Goal: Transaction & Acquisition: Download file/media

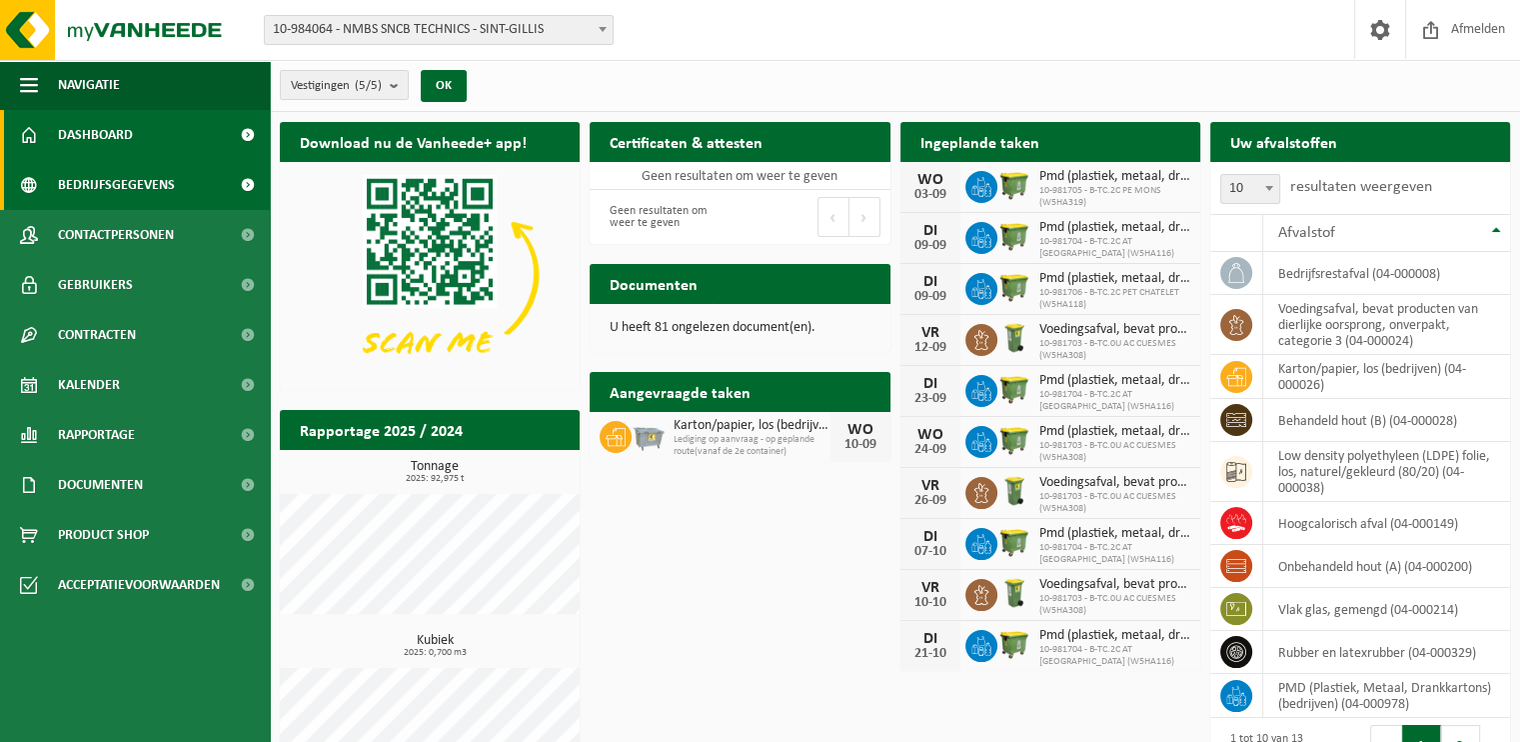
click at [144, 186] on span "Bedrijfsgegevens" at bounding box center [116, 185] width 117 height 50
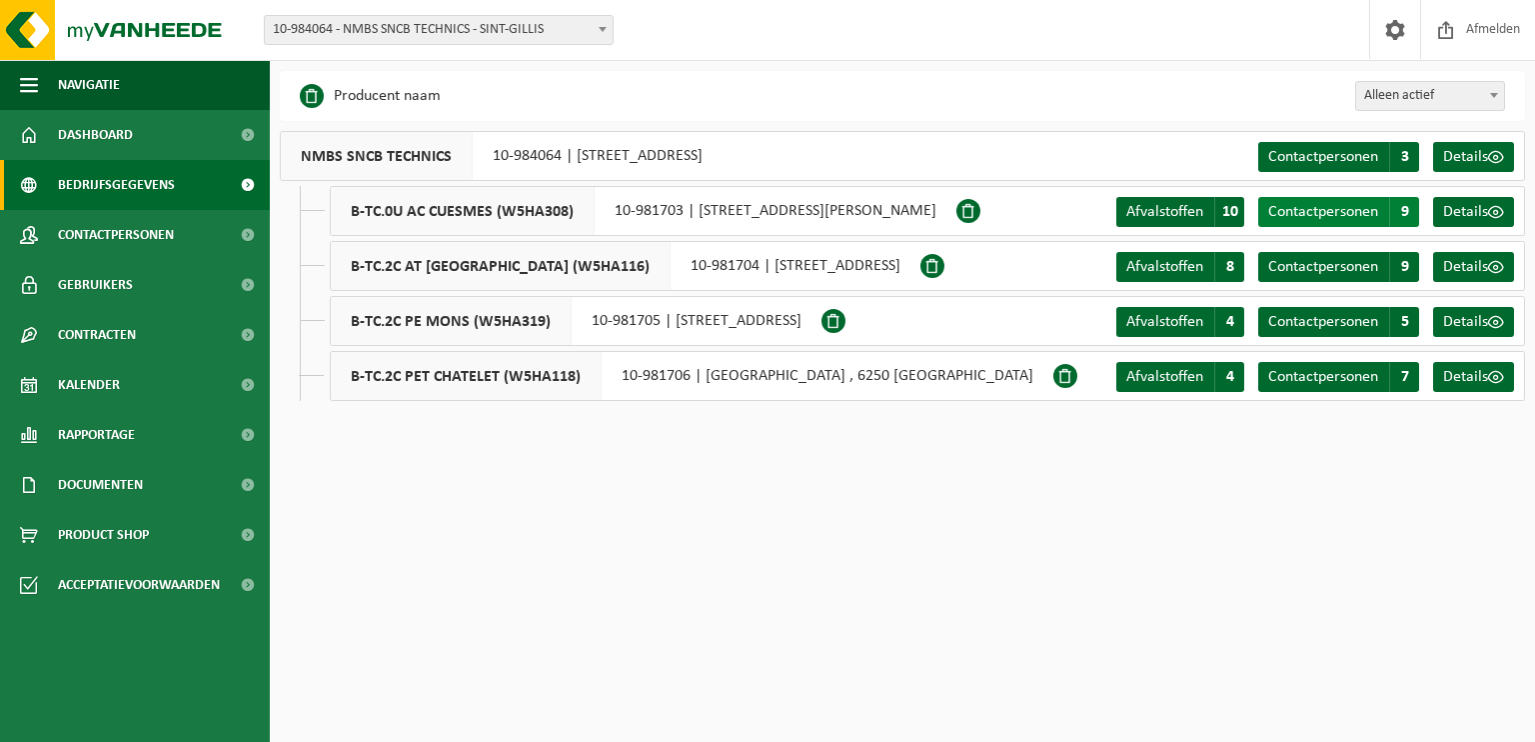
click at [1405, 210] on span "9" at bounding box center [1404, 212] width 30 height 30
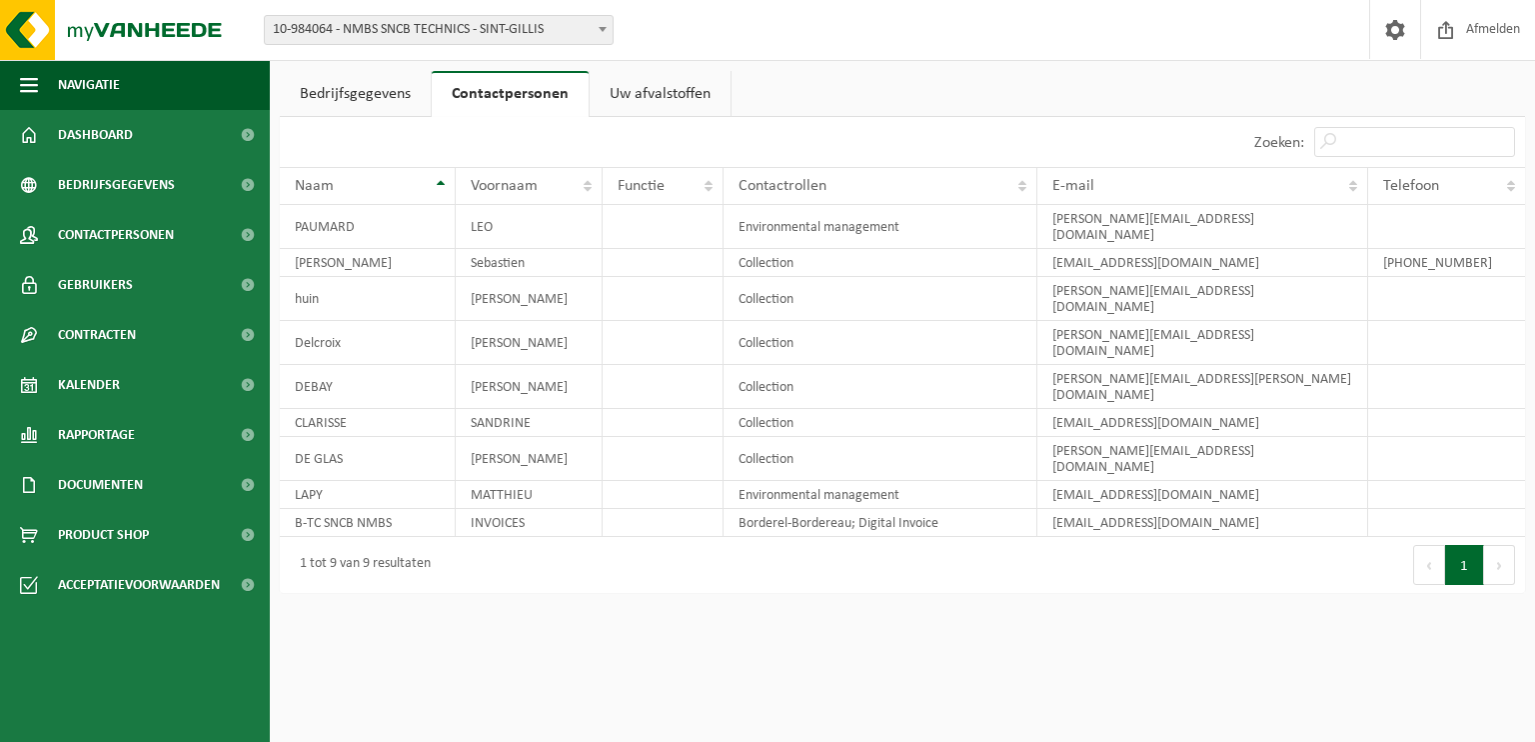
click at [660, 89] on link "Uw afvalstoffen" at bounding box center [660, 94] width 141 height 46
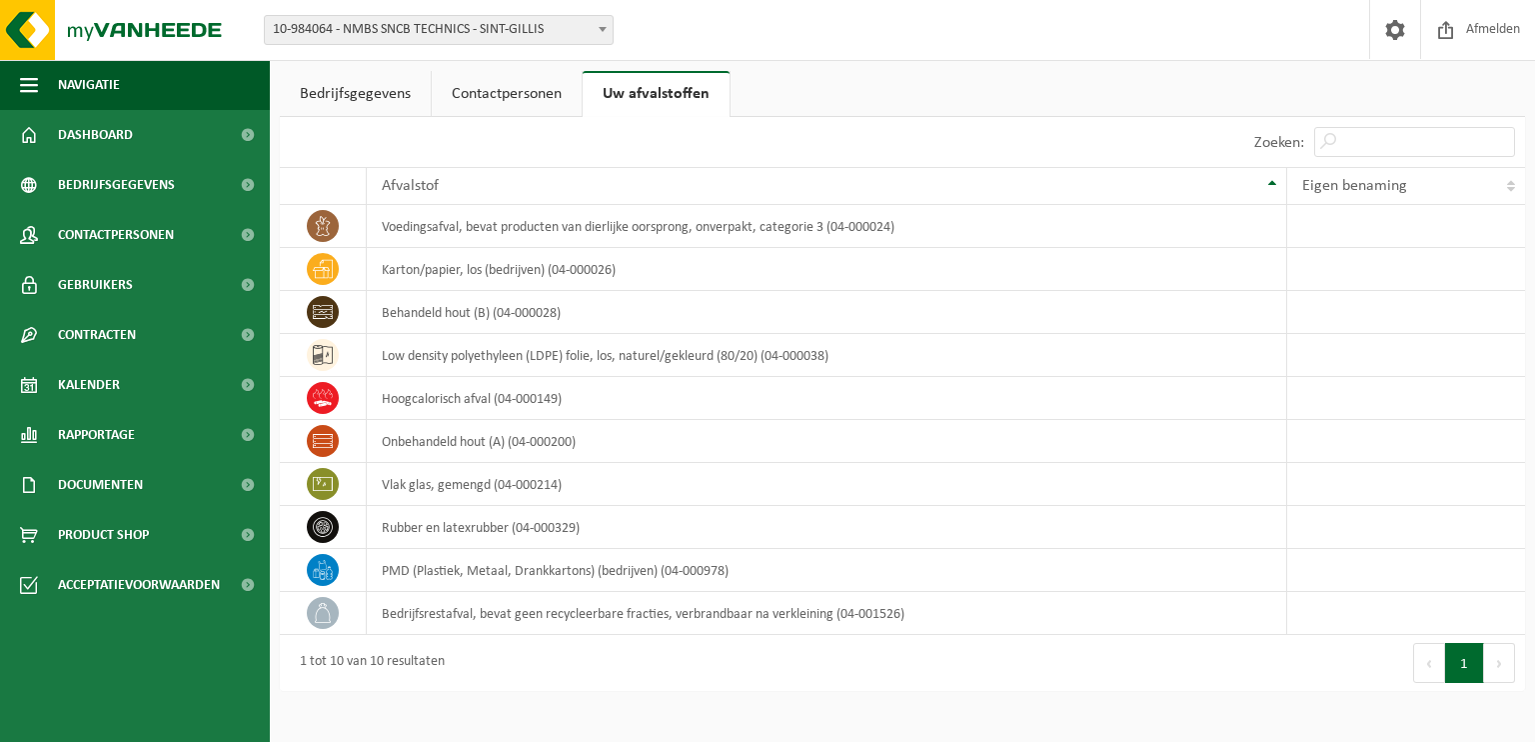
click at [384, 100] on link "Bedrijfsgegevens" at bounding box center [355, 94] width 151 height 46
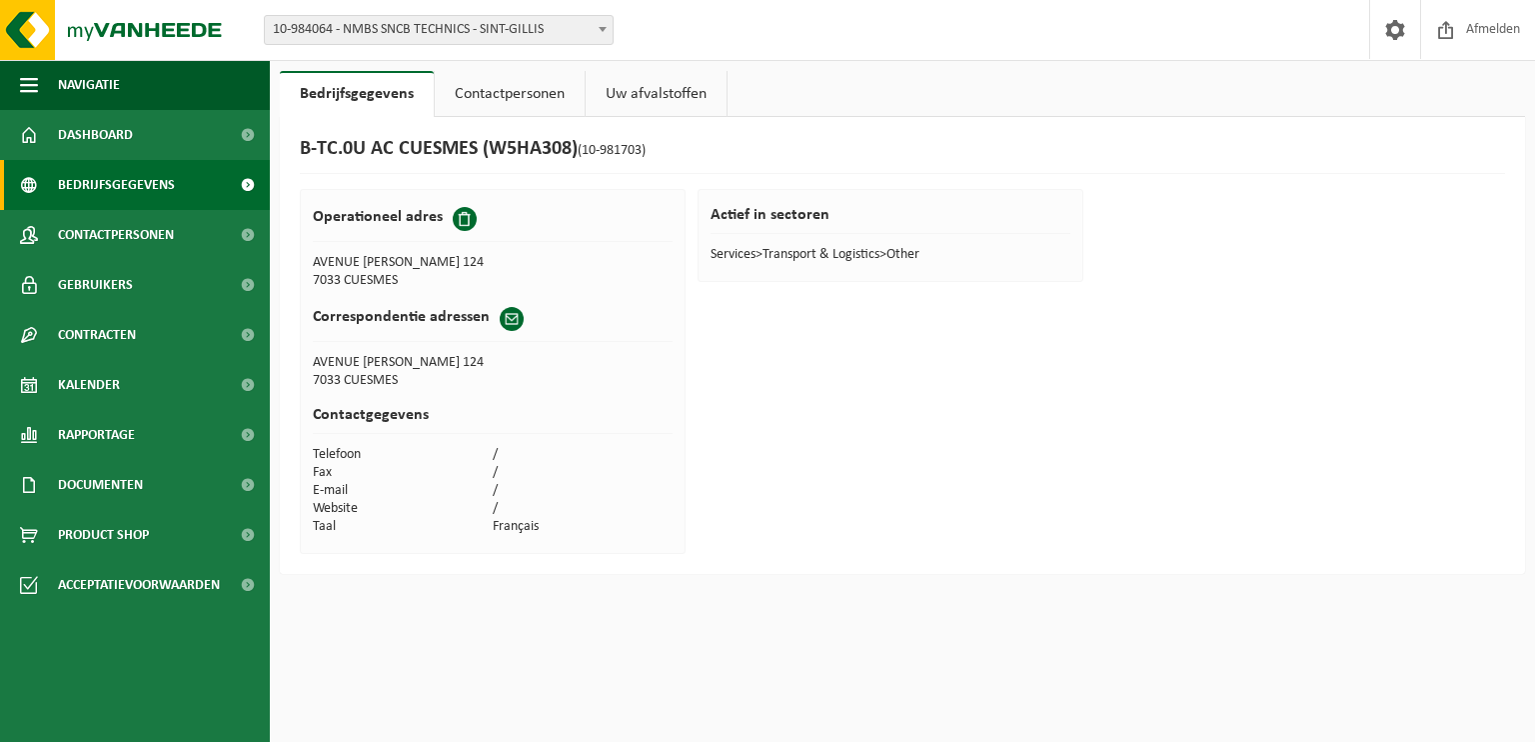
click at [142, 175] on span "Bedrijfsgegevens" at bounding box center [116, 185] width 117 height 50
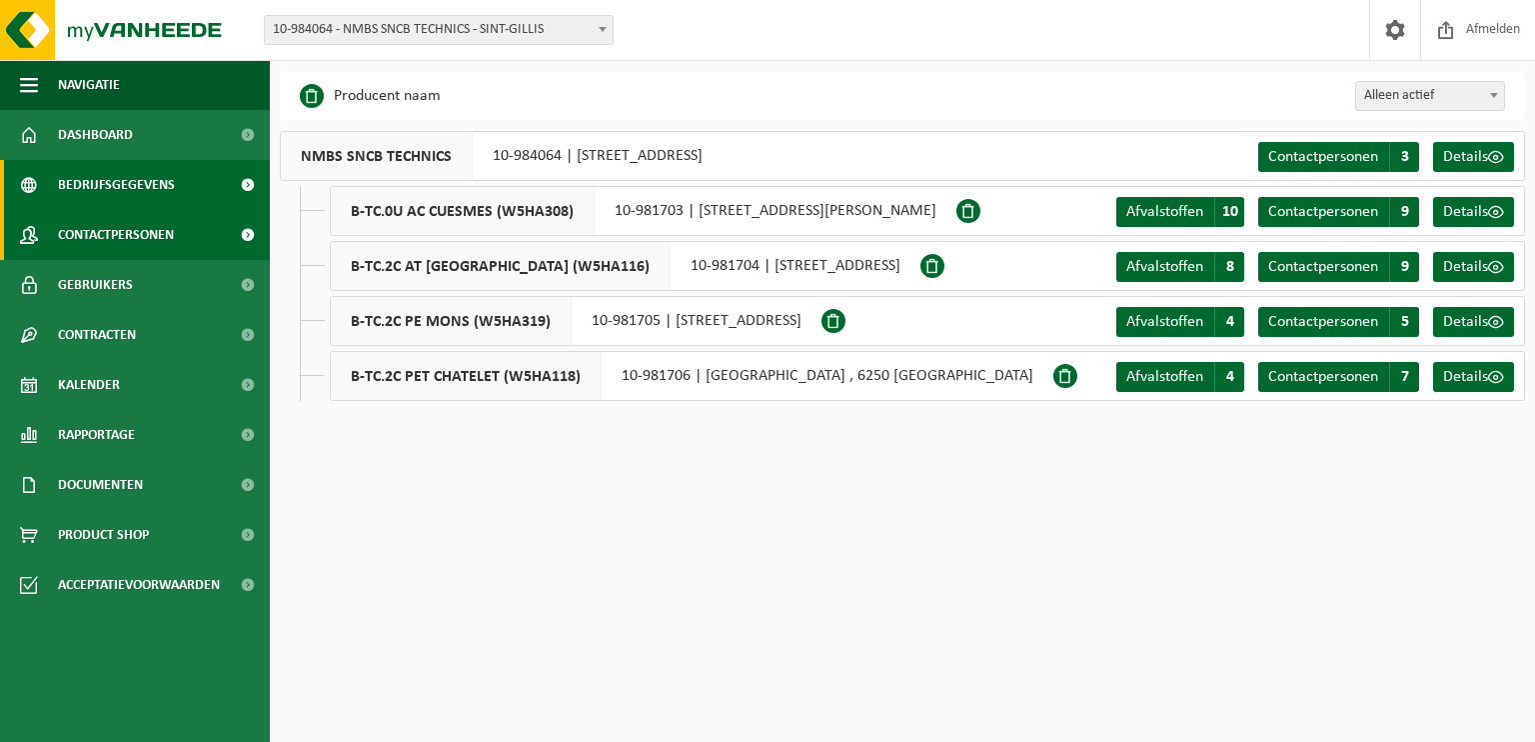
click at [124, 237] on span "Contactpersonen" at bounding box center [116, 235] width 116 height 50
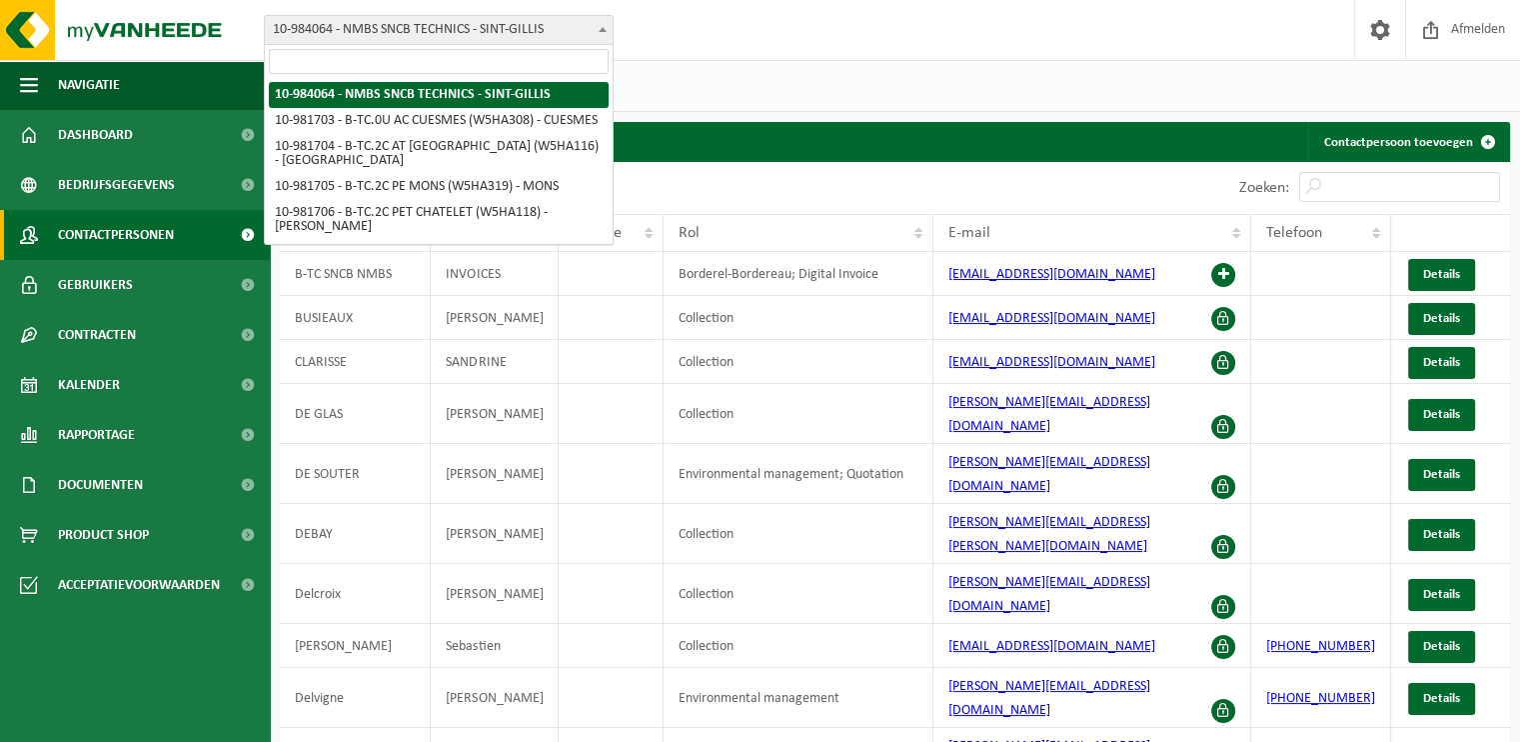
click at [555, 28] on span "10-984064 - NMBS SNCB TECHNICS - SINT-GILLIS" at bounding box center [439, 30] width 348 height 28
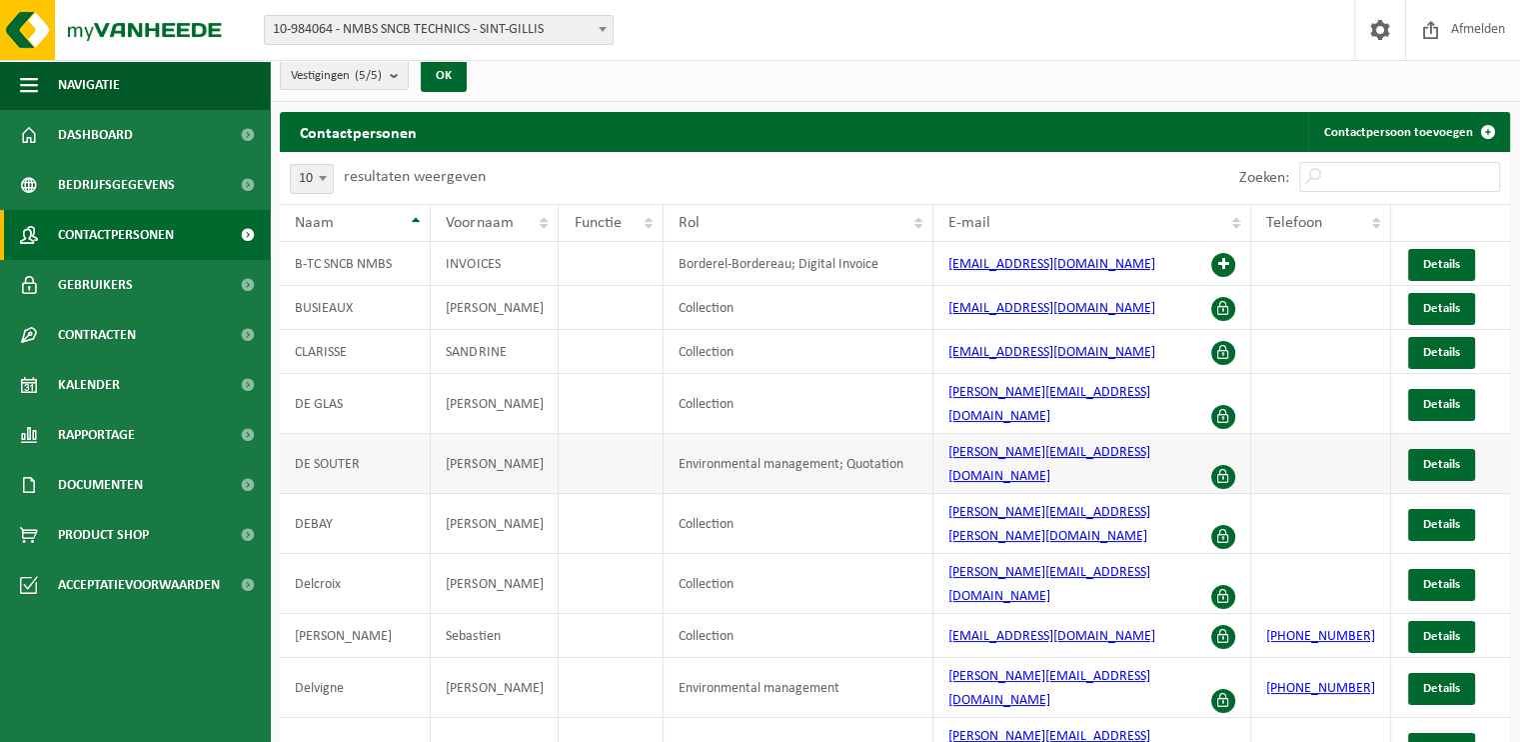
scroll to position [13, 0]
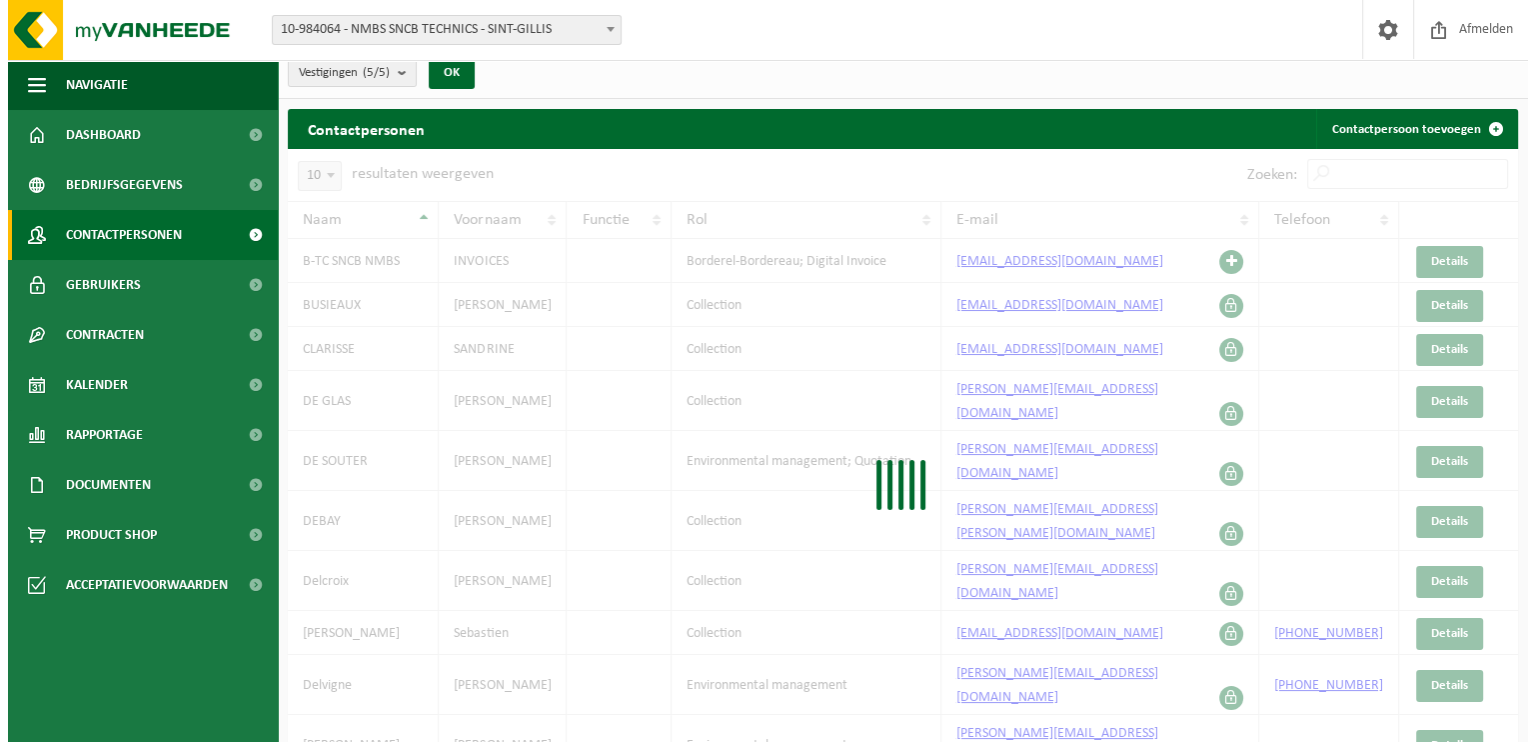
scroll to position [0, 0]
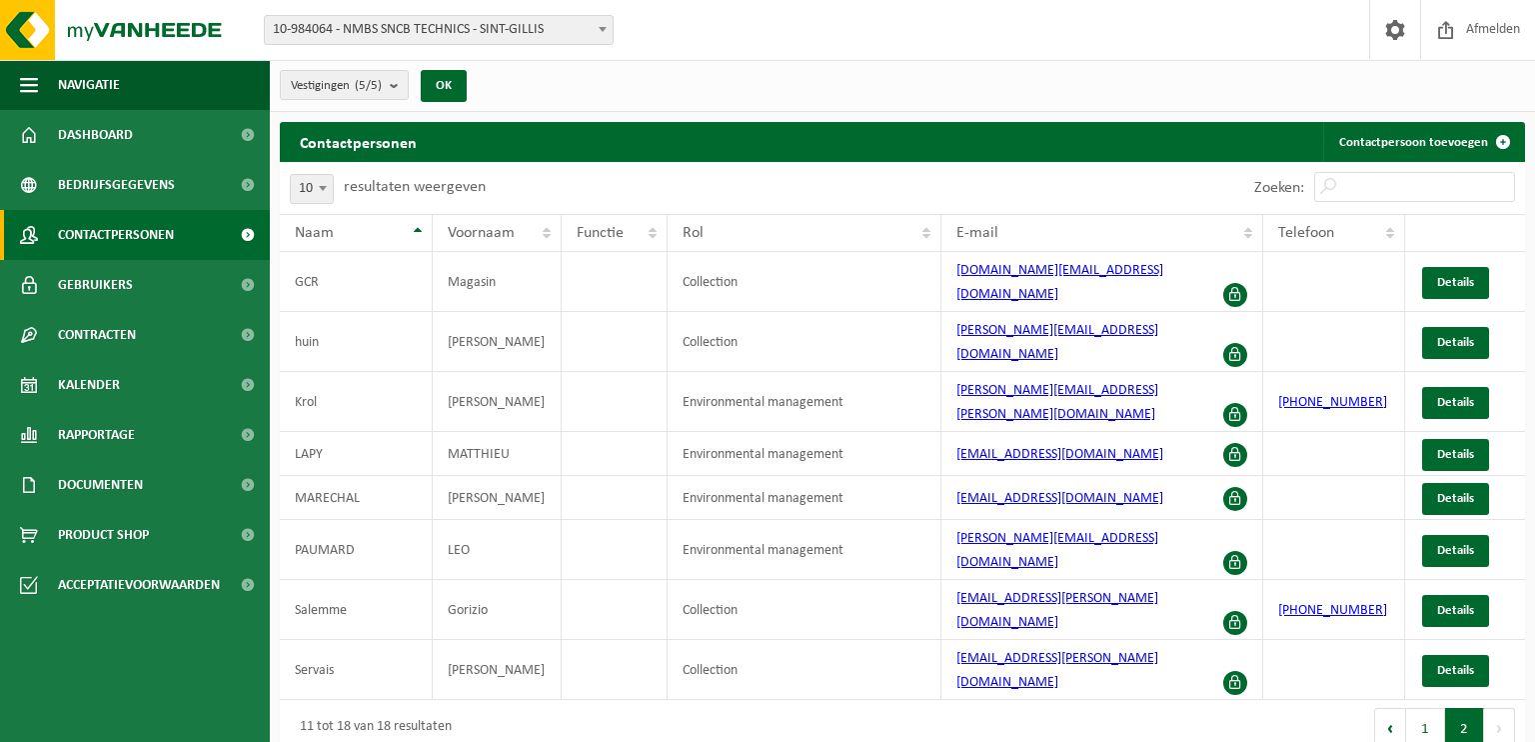
click at [599, 29] on b at bounding box center [603, 29] width 8 height 5
select select "162139"
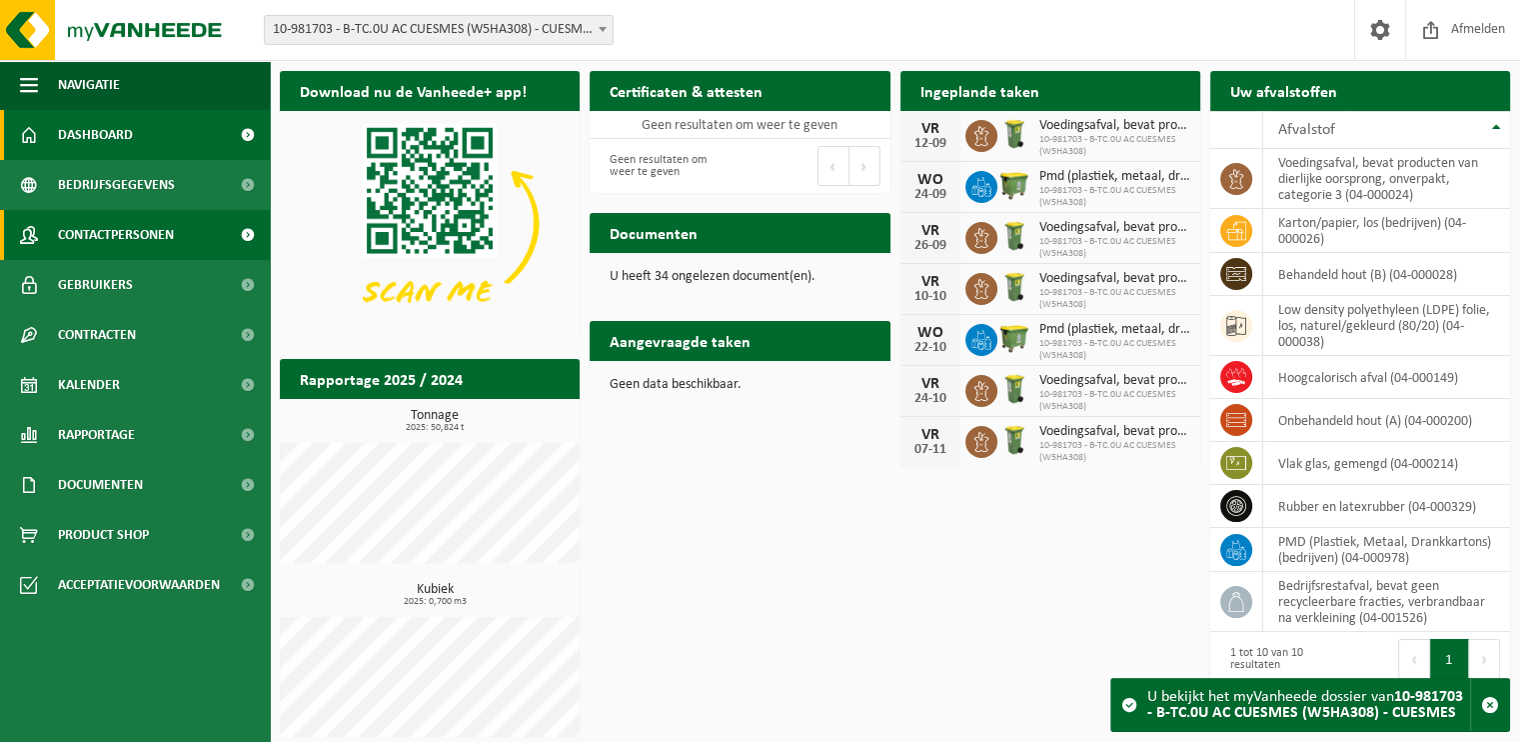
click at [152, 235] on span "Contactpersonen" at bounding box center [116, 235] width 116 height 50
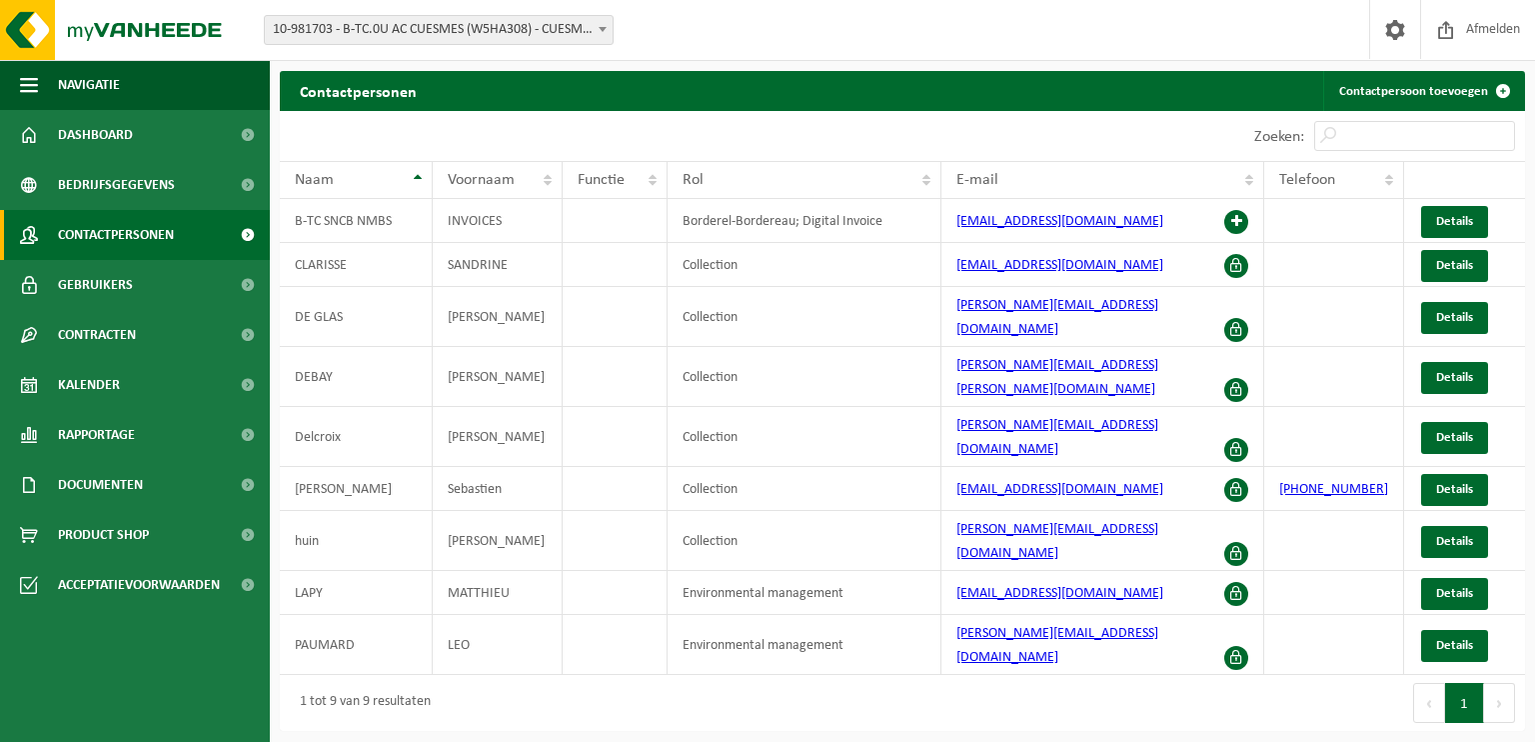
click at [432, 30] on span "10-981703 - B-TC.0U AC CUESMES (W5HA308) - CUESMES" at bounding box center [439, 30] width 348 height 28
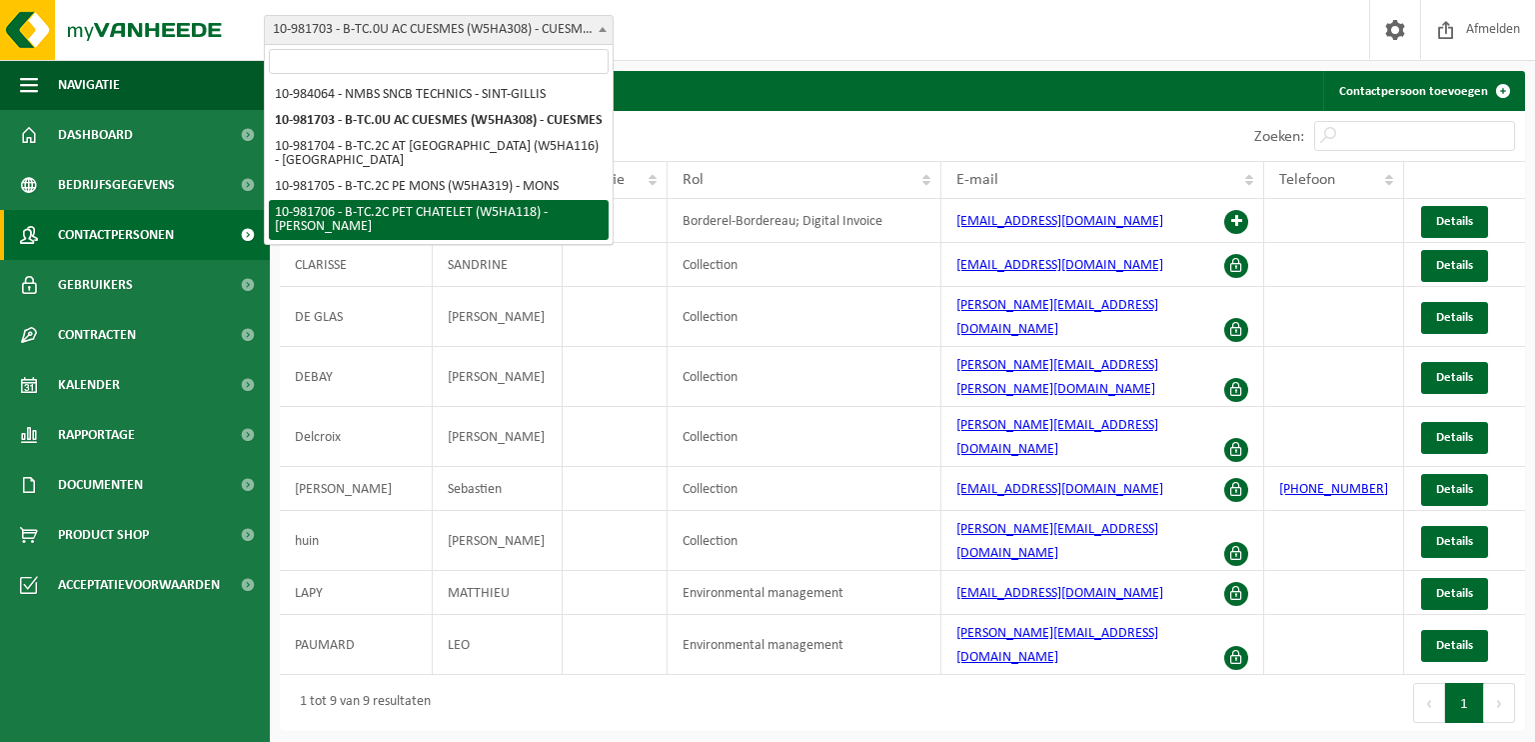
select select "162142"
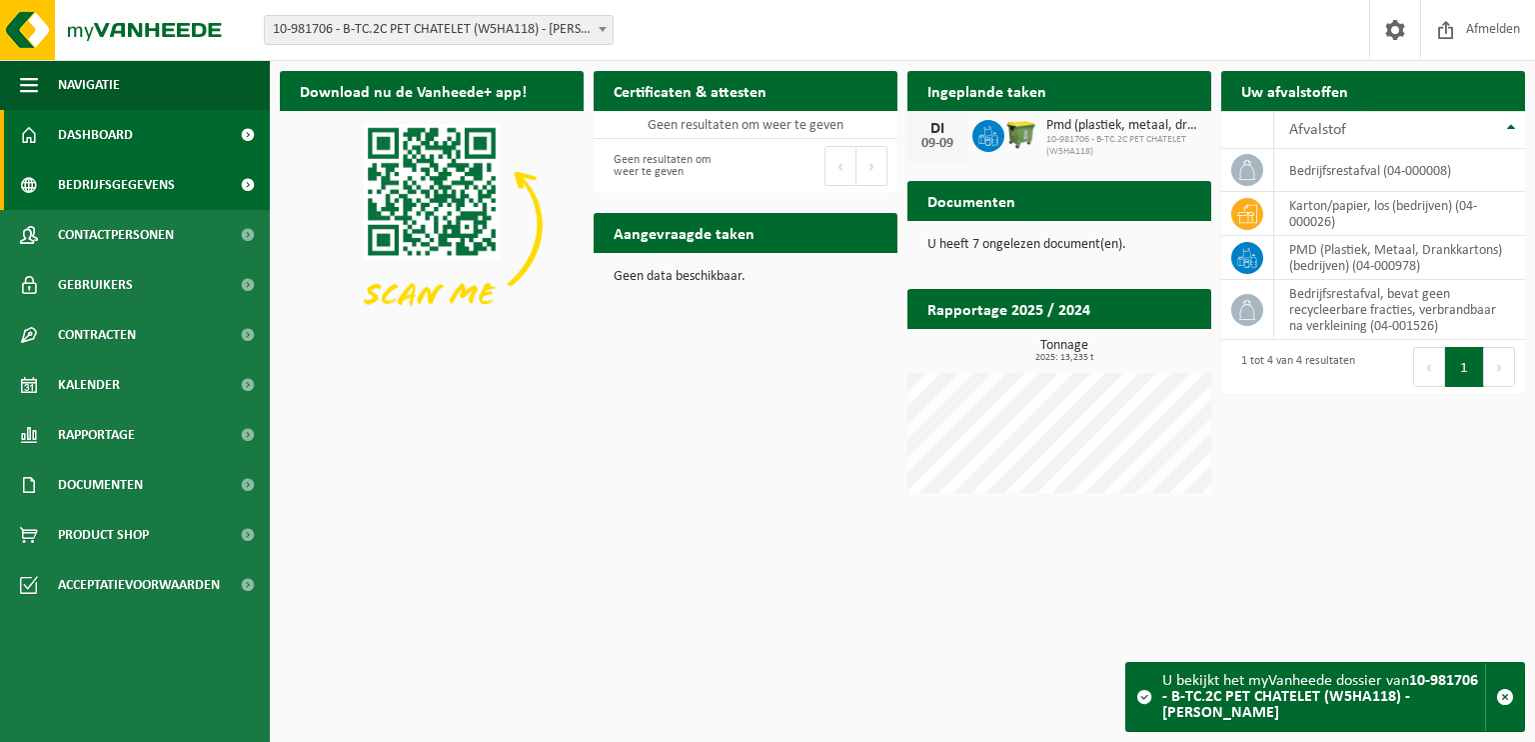
click at [147, 186] on span "Bedrijfsgegevens" at bounding box center [116, 185] width 117 height 50
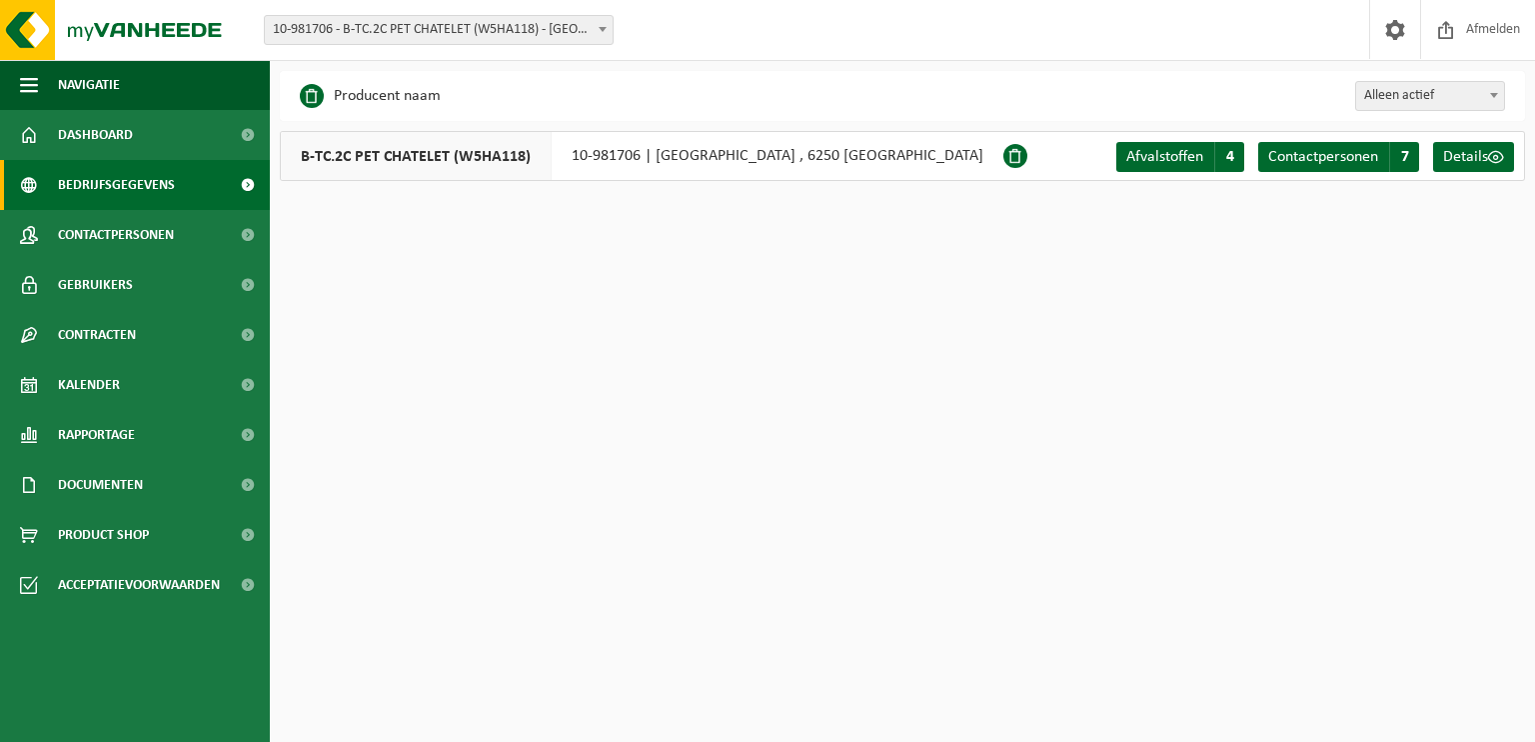
click at [512, 28] on span "10-981706 - B-TC.2C PET CHATELET (W5HA118) - [PERSON_NAME]" at bounding box center [439, 30] width 348 height 28
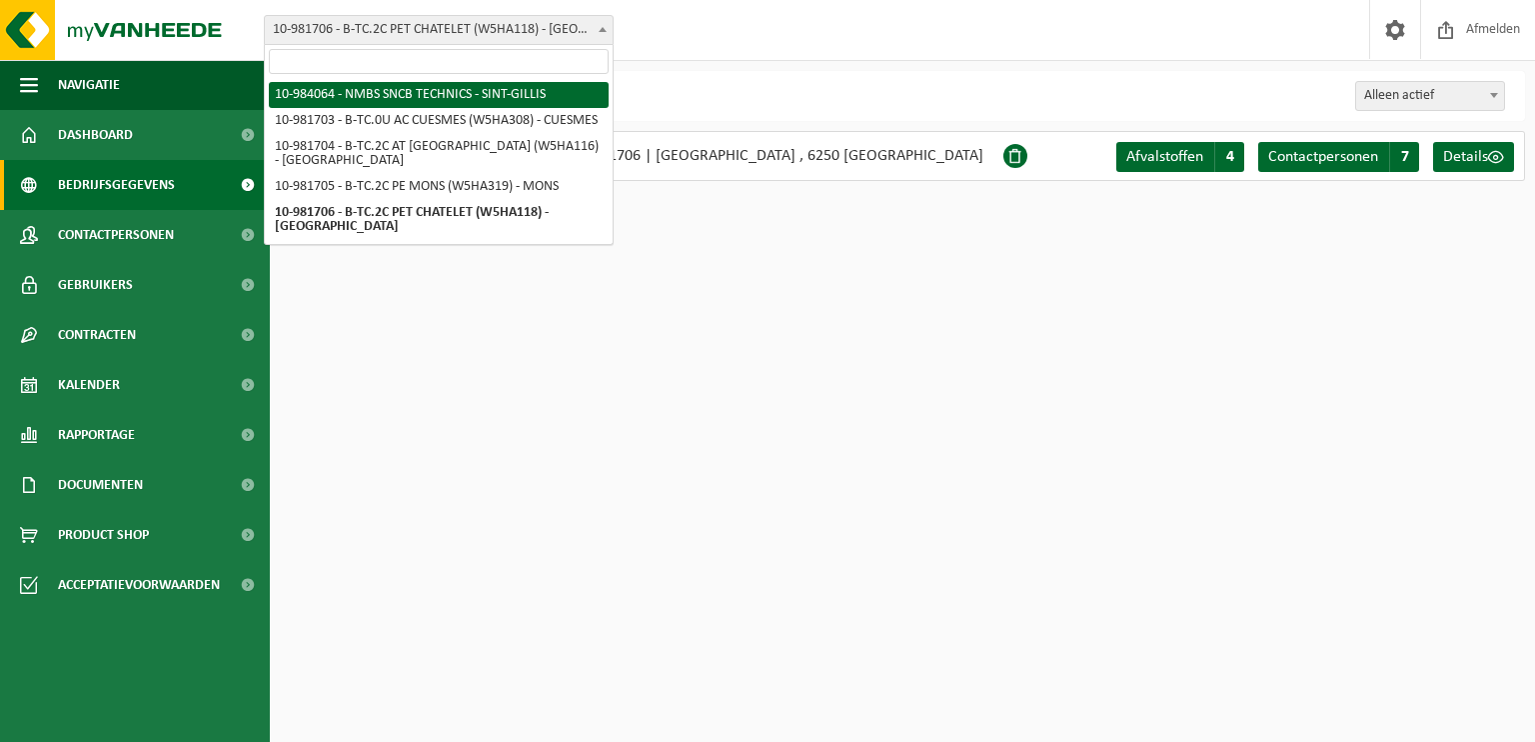
select select "163614"
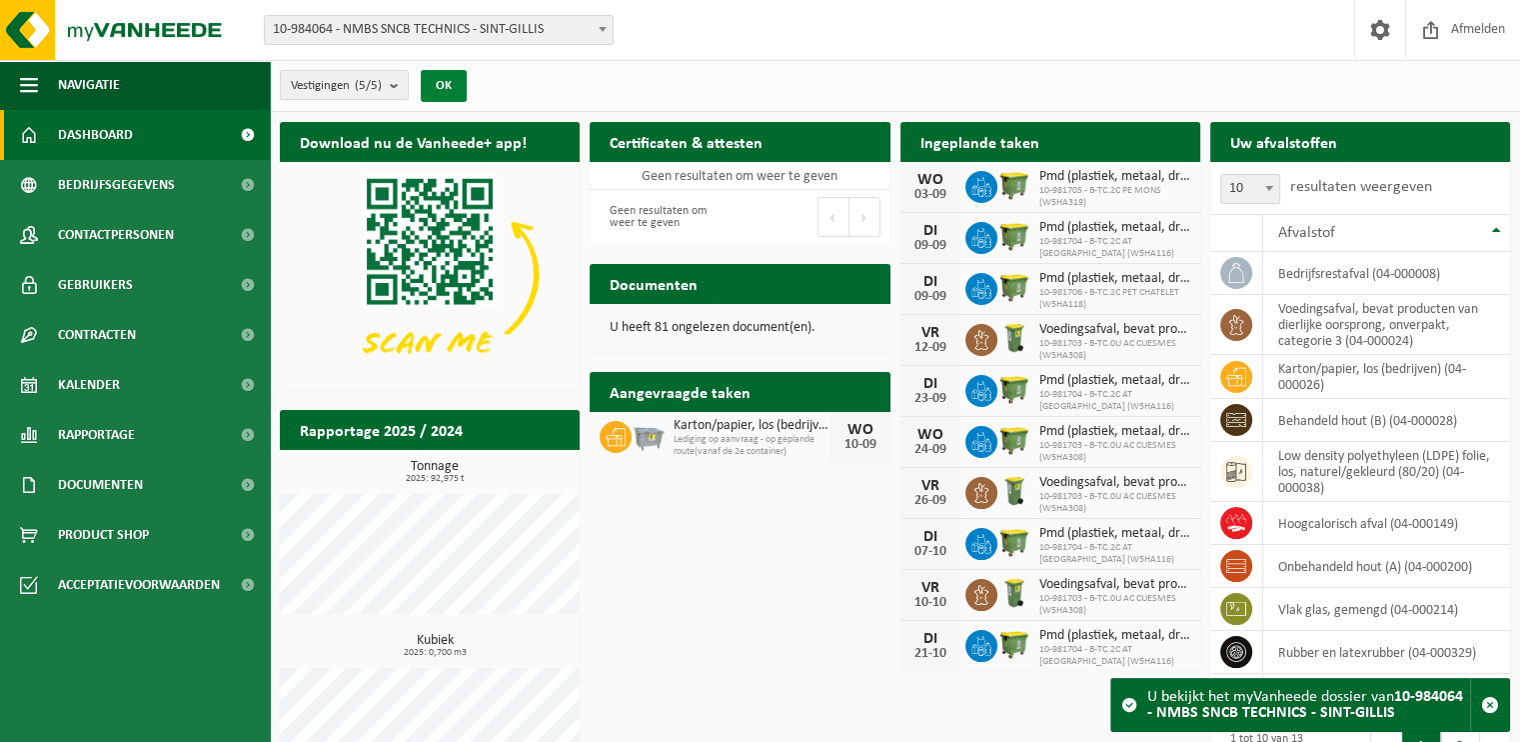
click at [452, 85] on button "OK" at bounding box center [444, 86] width 46 height 32
click at [176, 185] on link "Bedrijfsgegevens" at bounding box center [135, 185] width 270 height 50
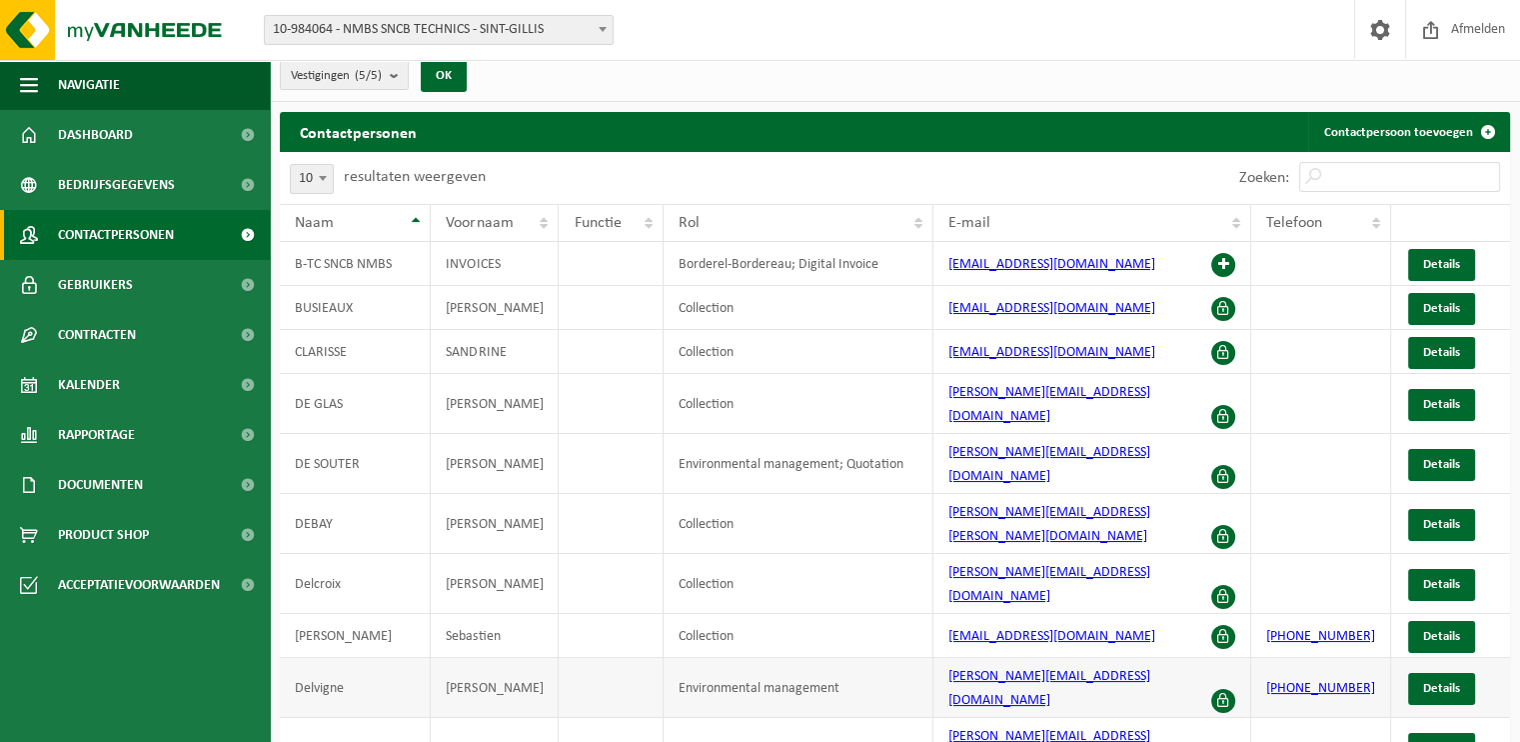
scroll to position [13, 0]
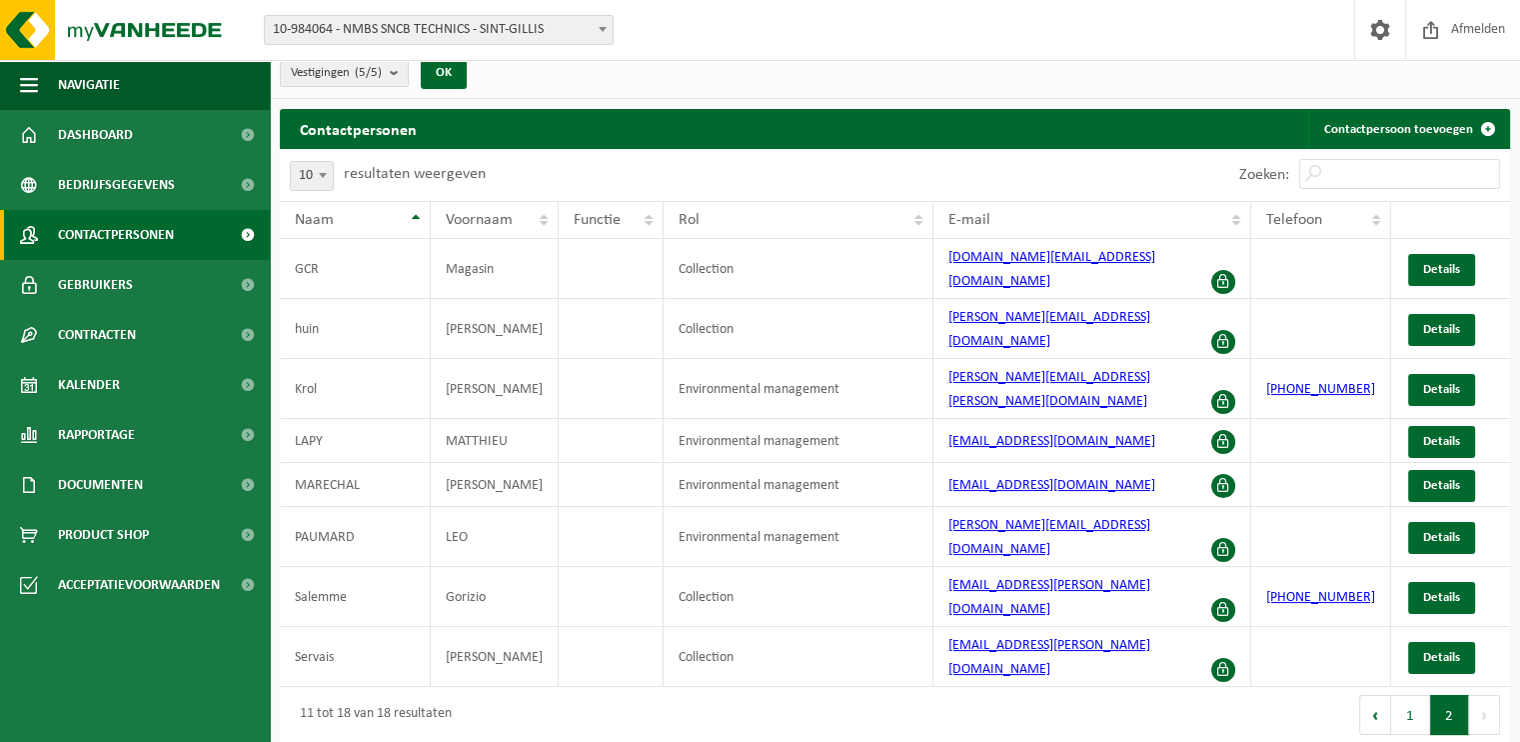
scroll to position [0, 0]
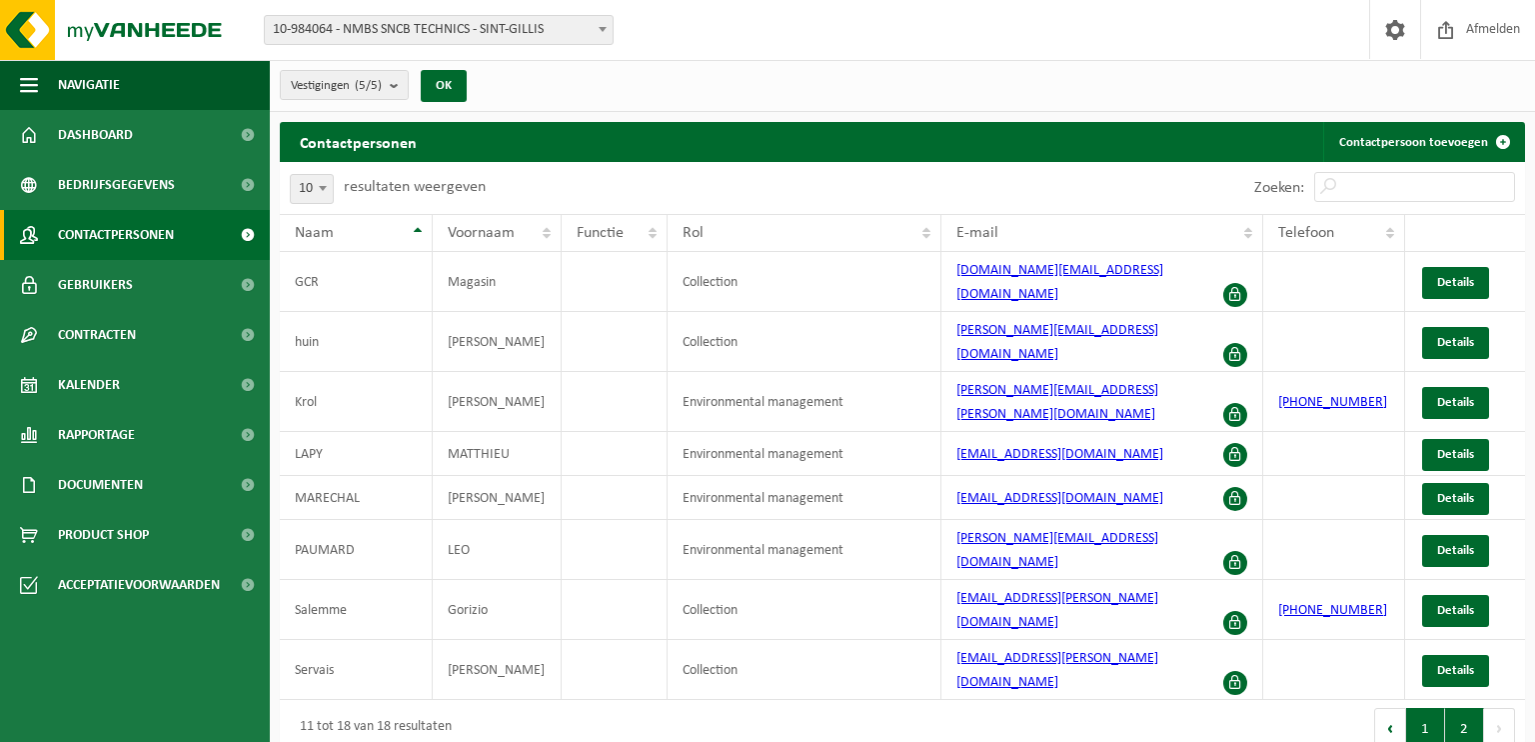
click at [1427, 708] on button "1" at bounding box center [1425, 728] width 39 height 40
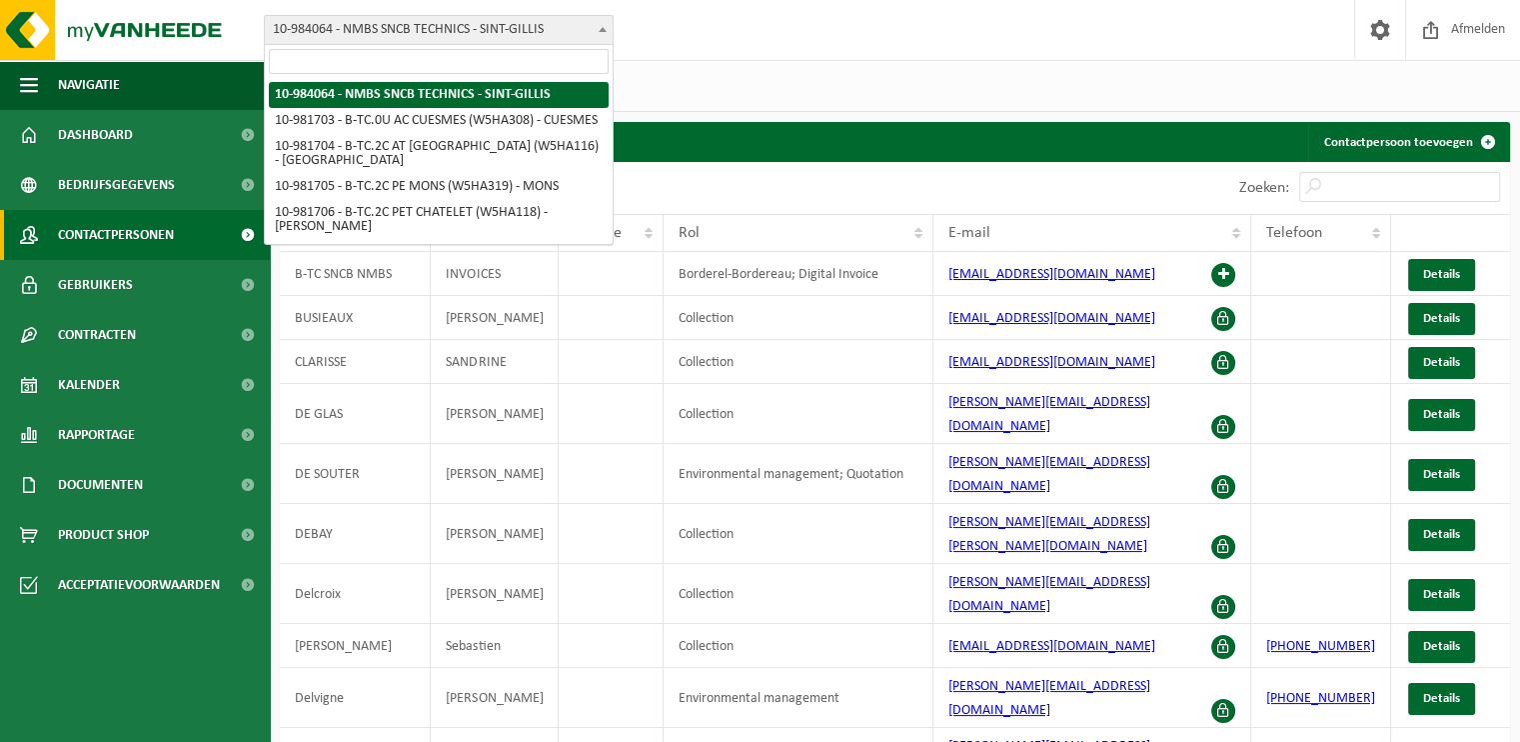
click at [599, 29] on b at bounding box center [603, 29] width 8 height 5
click at [676, 43] on div "Vestiging: 10-984064 - NMBS SNCB TECHNICS - SINT-GILLIS 10-981703 - B-TC.0U AC …" at bounding box center [760, 30] width 1520 height 61
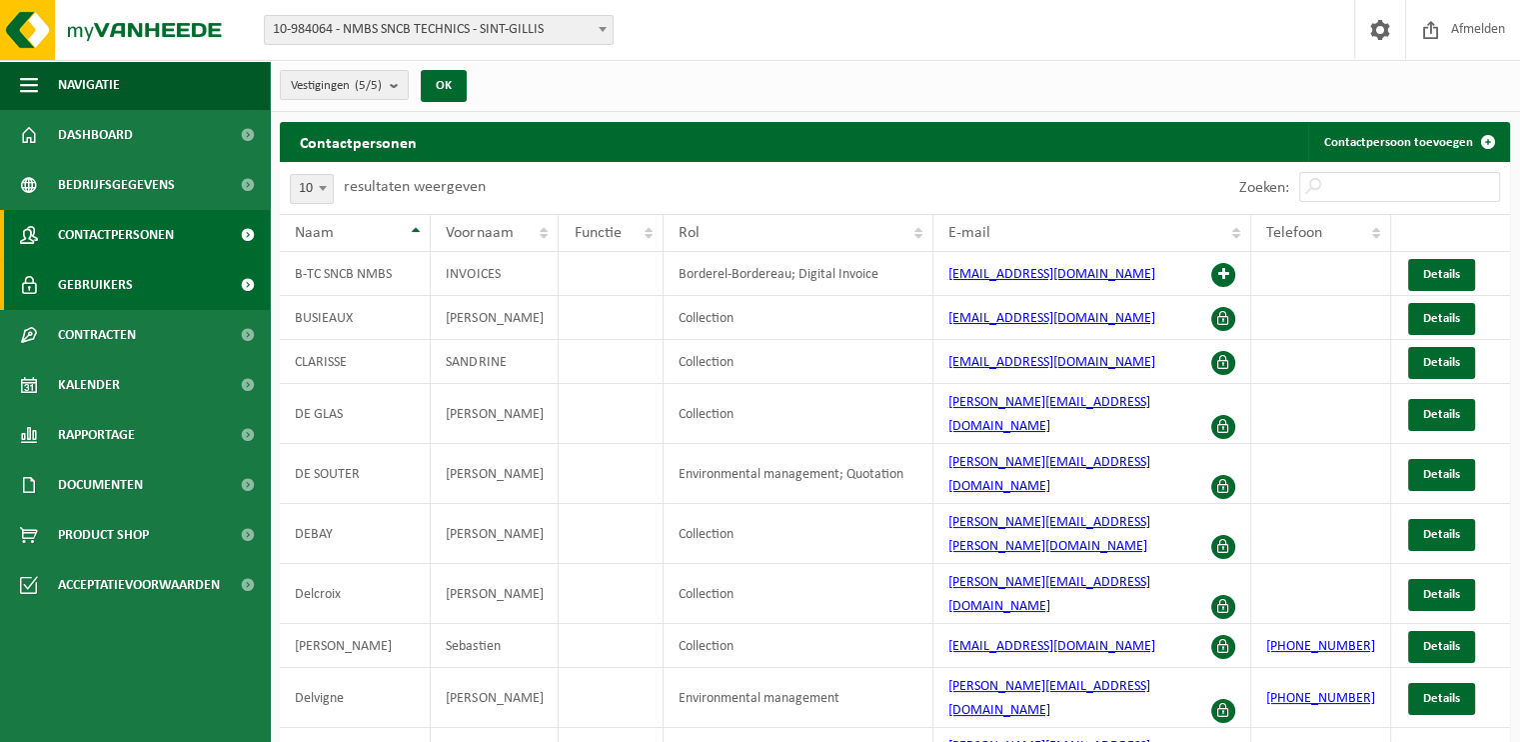
click at [146, 280] on link "Gebruikers" at bounding box center [135, 285] width 270 height 50
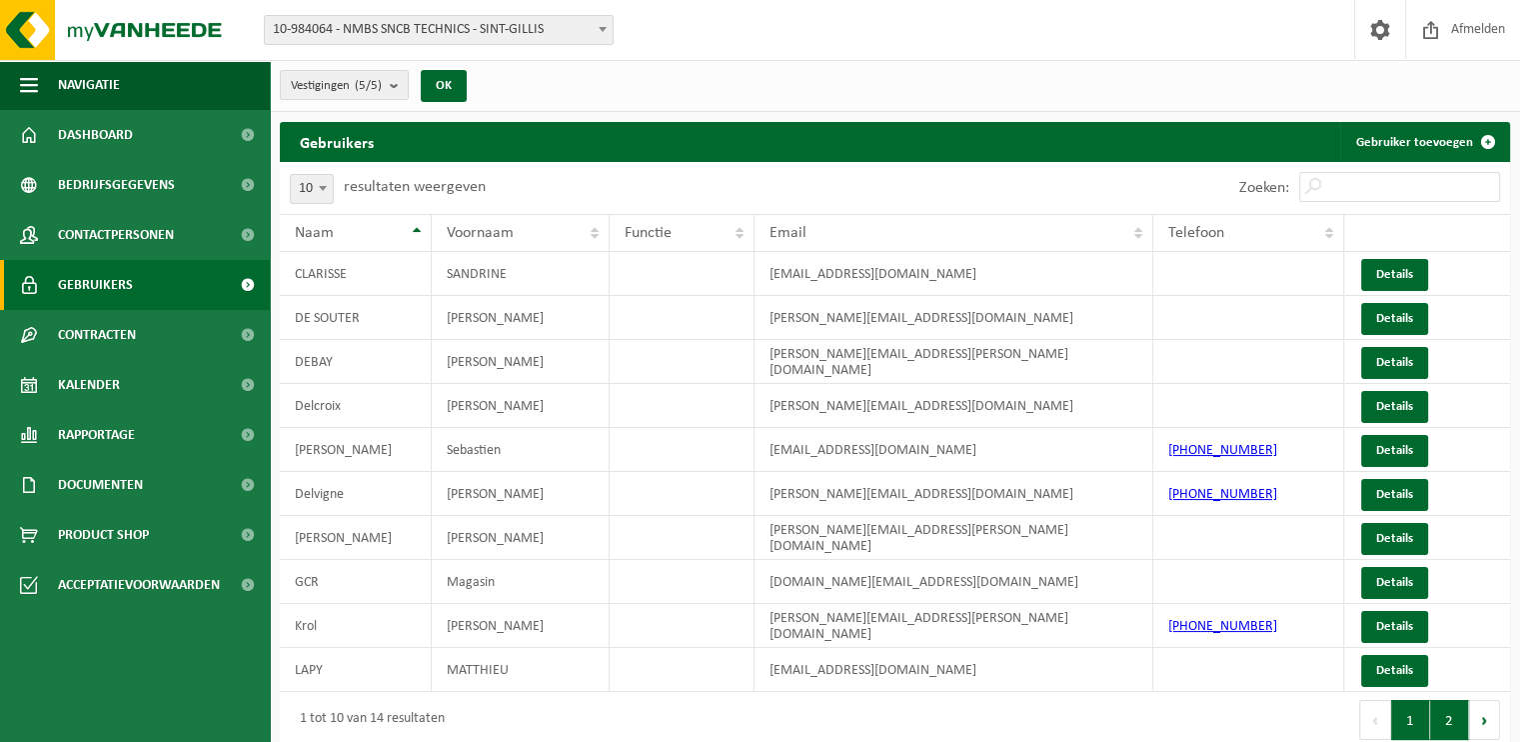
click at [1449, 721] on button "2" at bounding box center [1449, 720] width 39 height 40
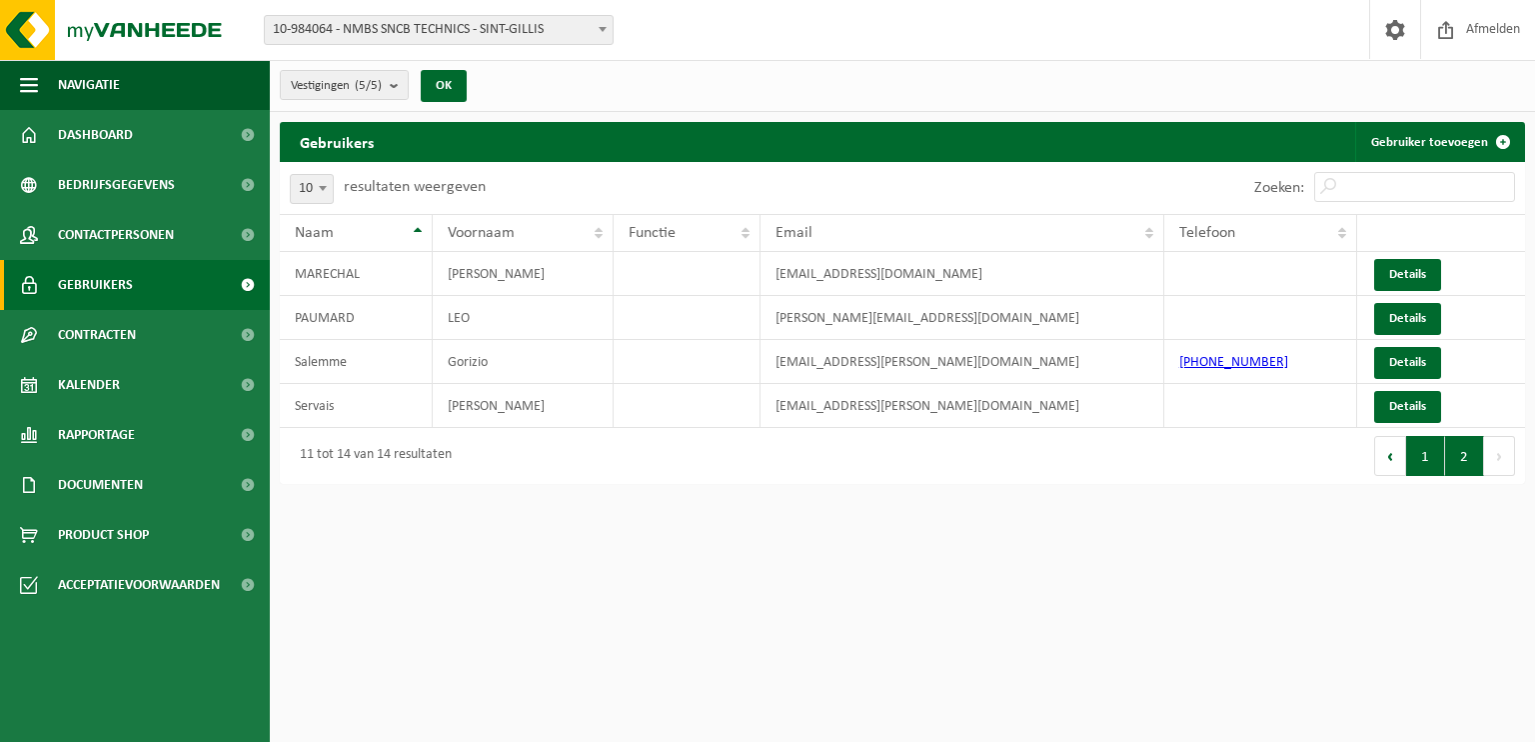
click at [1425, 457] on button "1" at bounding box center [1425, 456] width 39 height 40
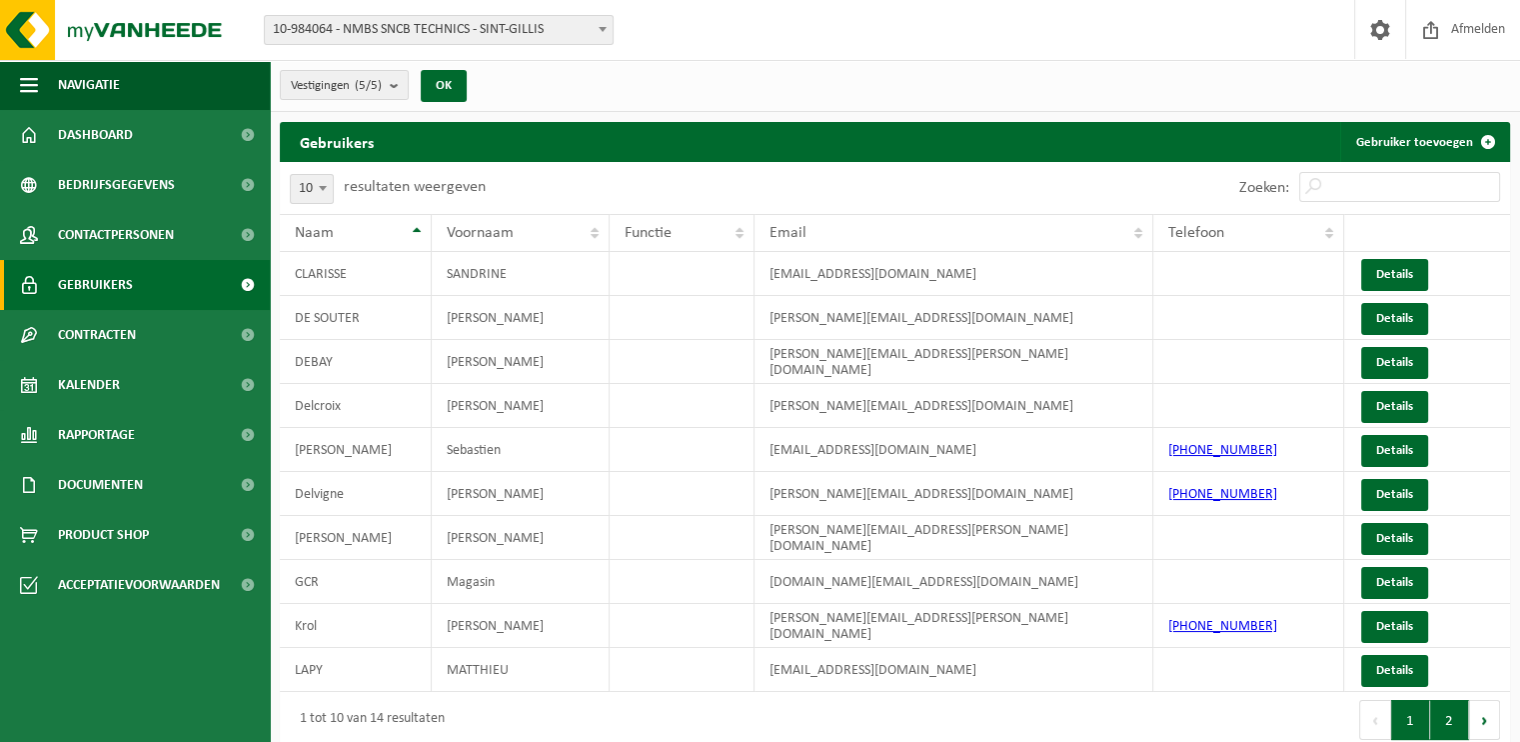
click at [1452, 721] on button "2" at bounding box center [1449, 720] width 39 height 40
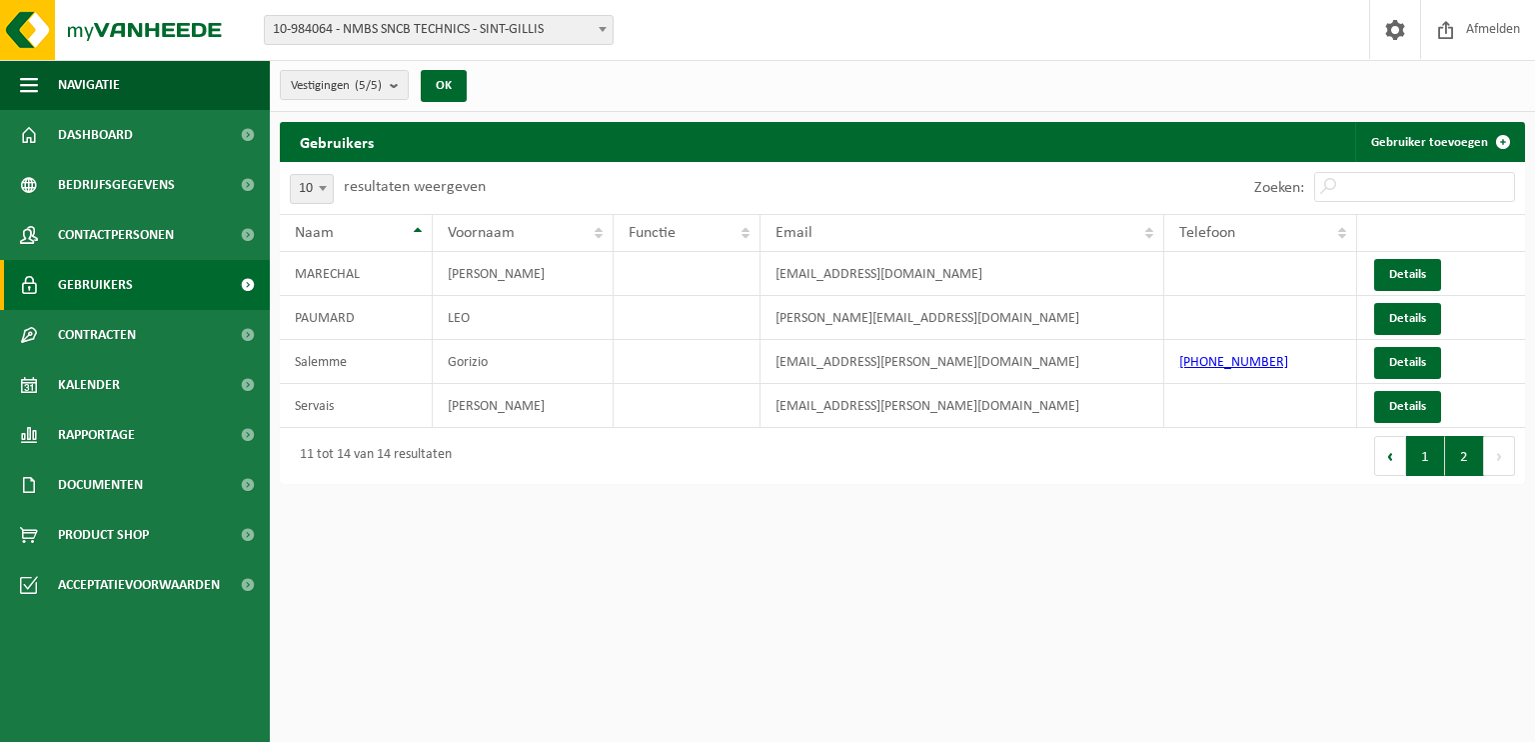
click at [1436, 455] on button "1" at bounding box center [1425, 456] width 39 height 40
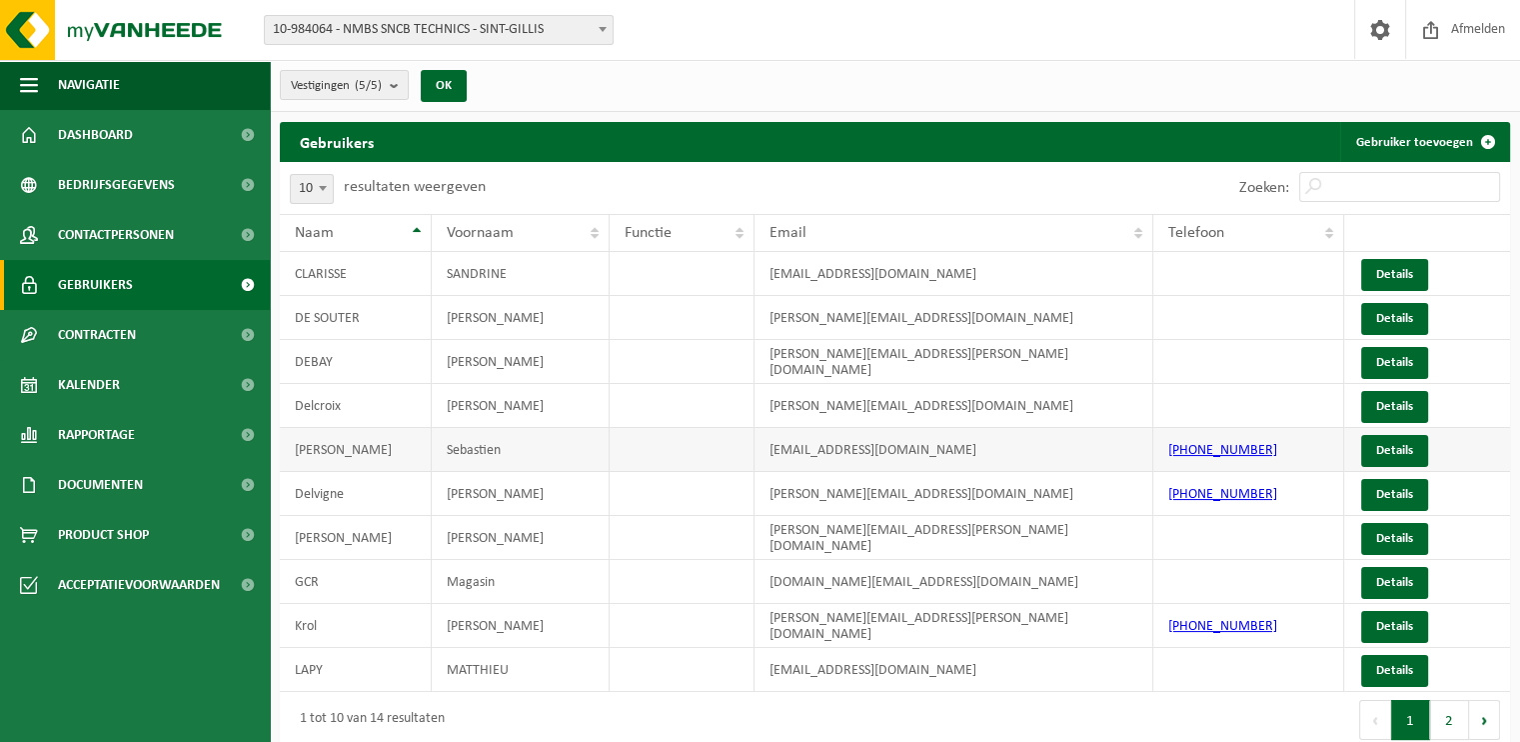
scroll to position [13, 0]
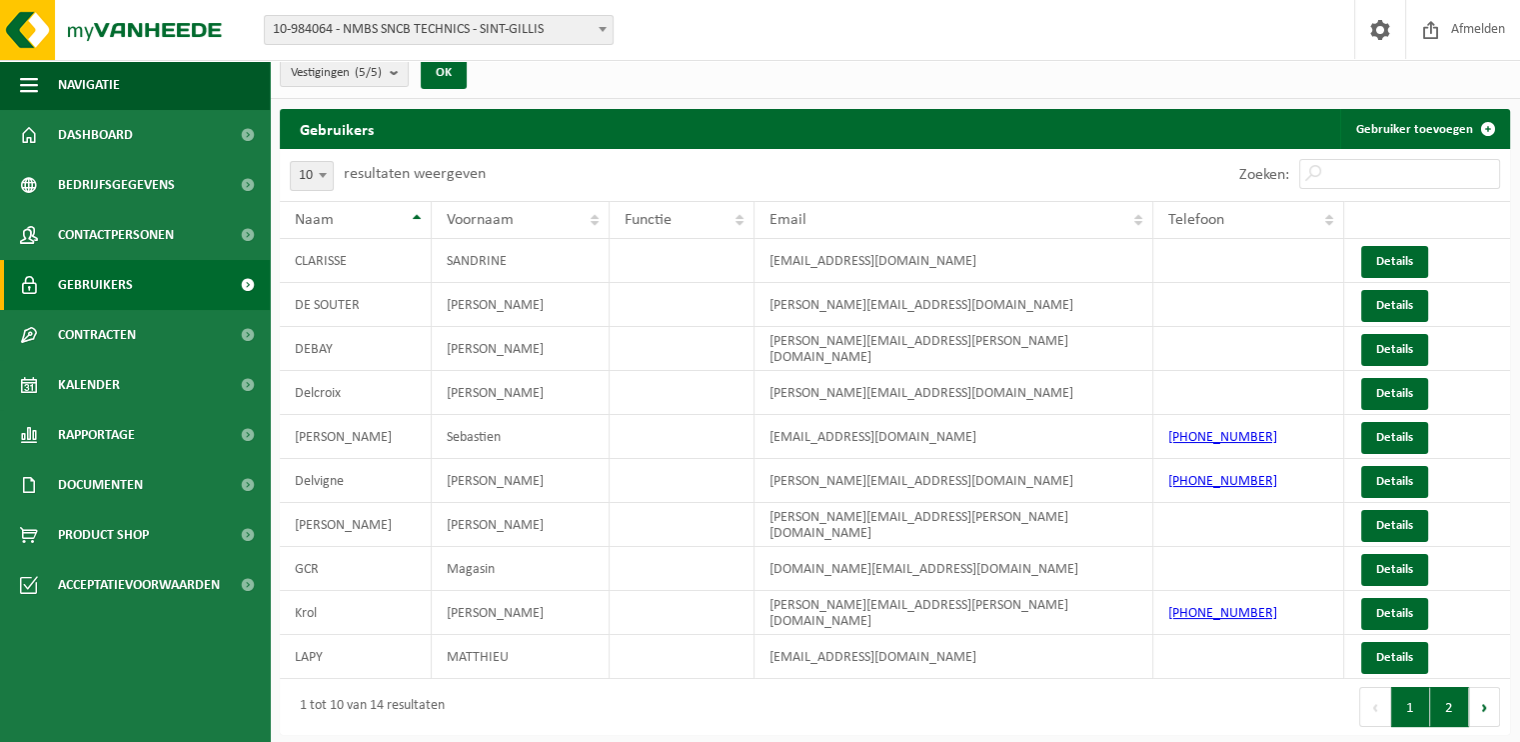
click at [1447, 708] on button "2" at bounding box center [1449, 707] width 39 height 40
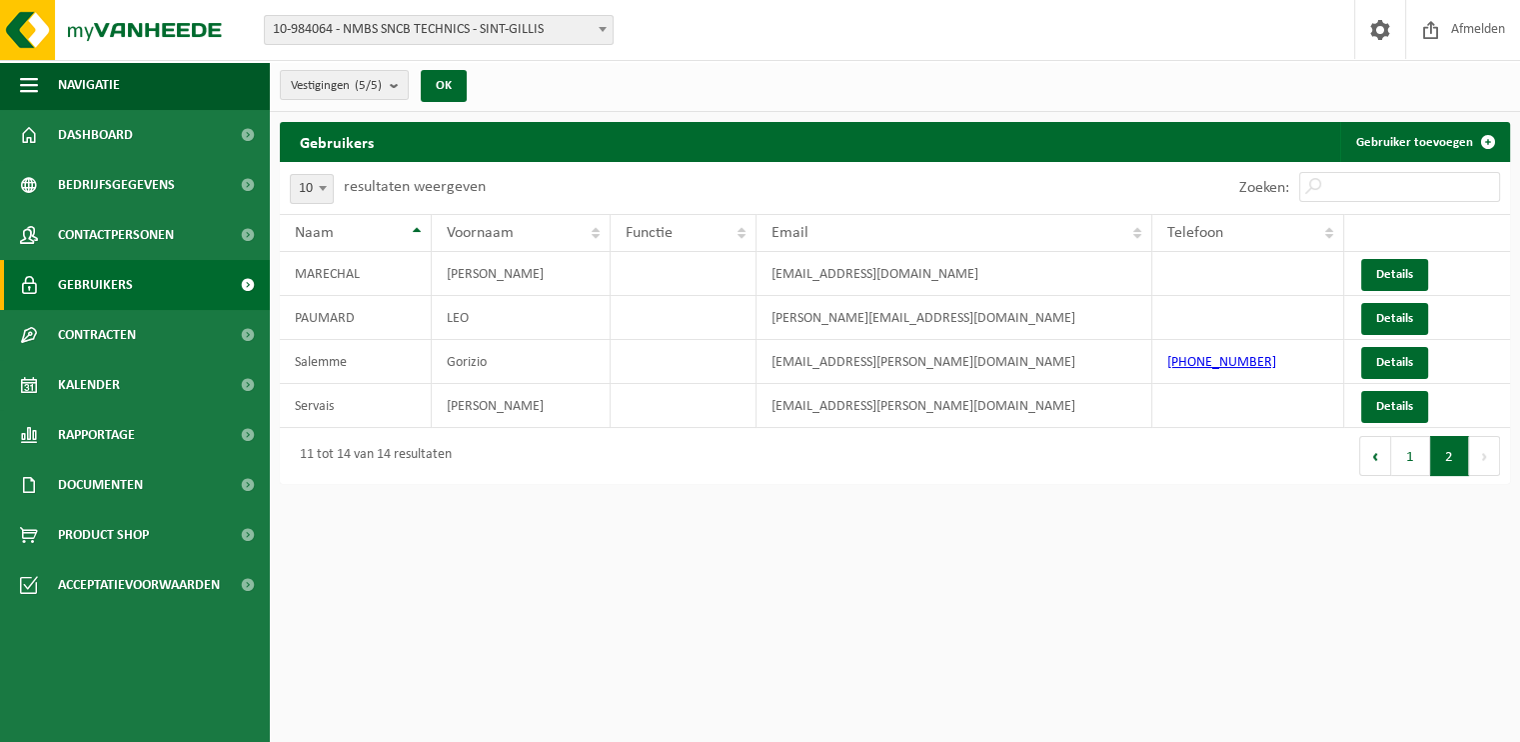
scroll to position [0, 0]
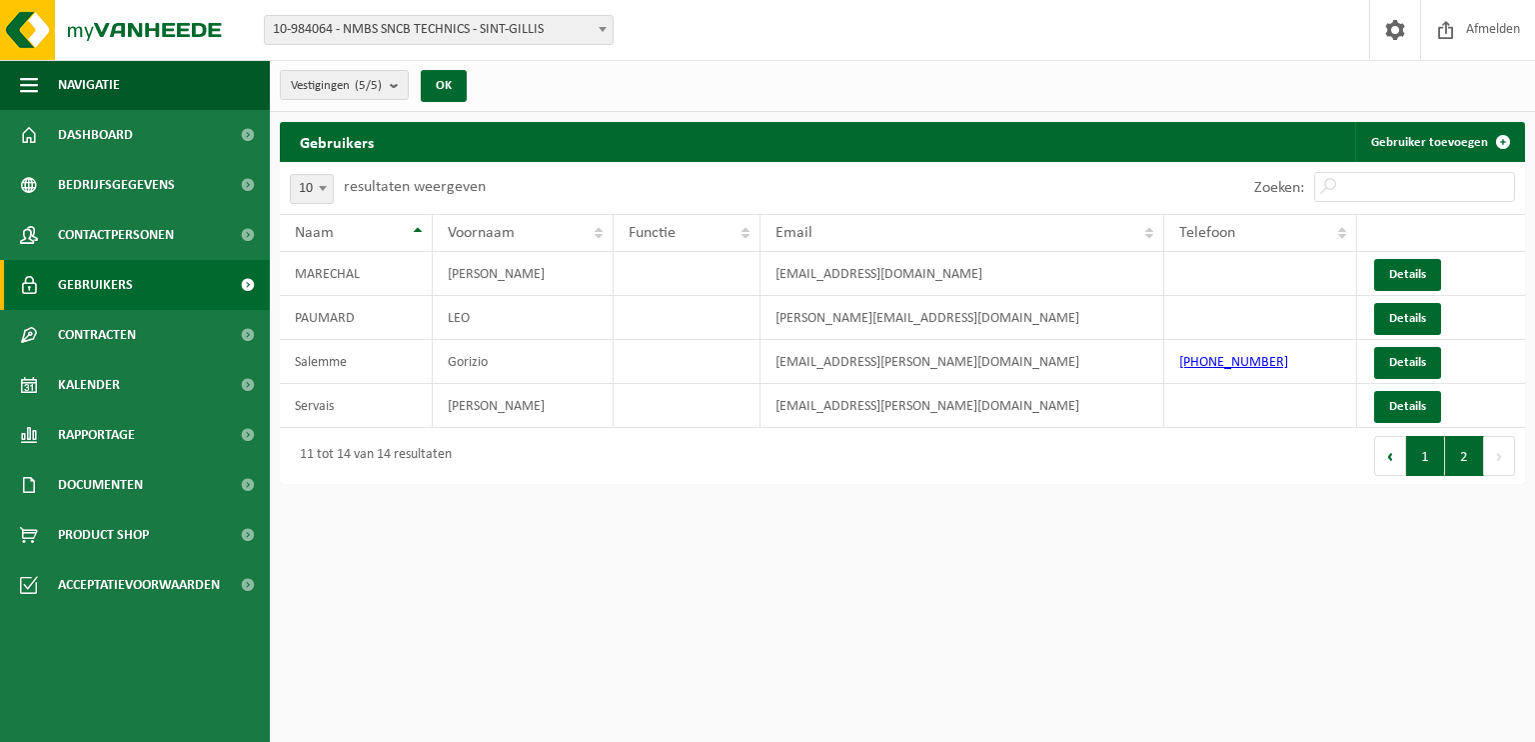
click at [1421, 461] on button "1" at bounding box center [1425, 456] width 39 height 40
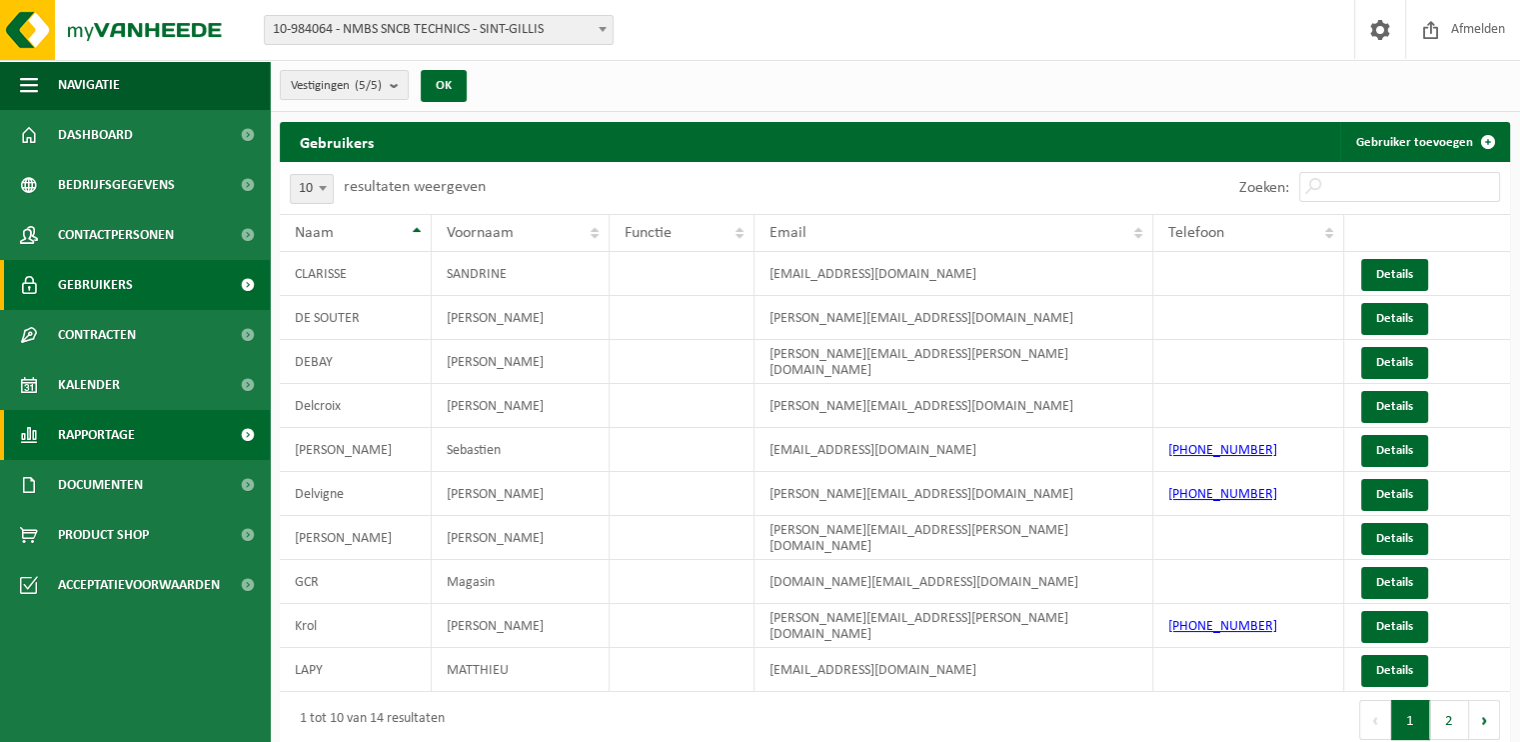
click at [155, 442] on link "Rapportage" at bounding box center [135, 435] width 270 height 50
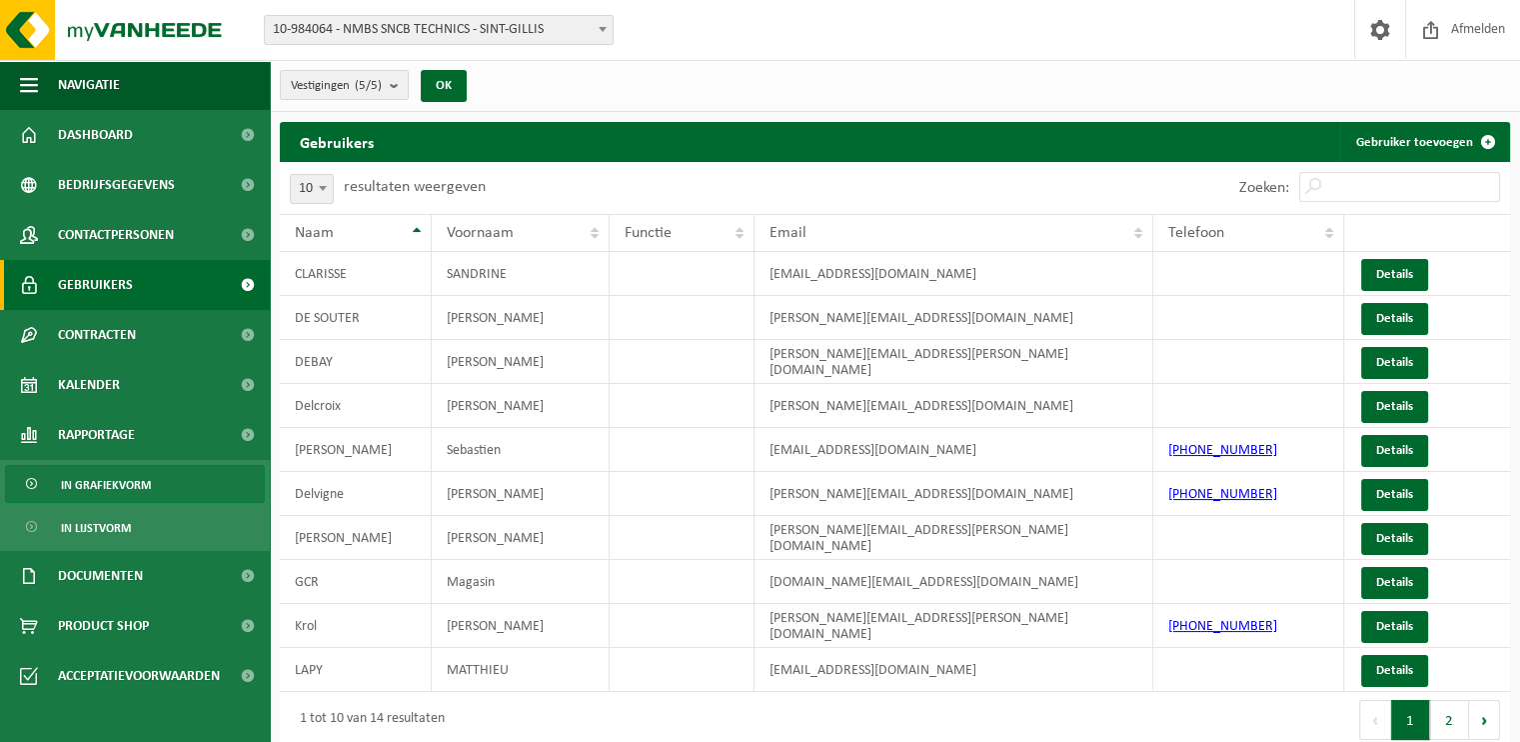
click at [124, 481] on span "In grafiekvorm" at bounding box center [106, 485] width 90 height 38
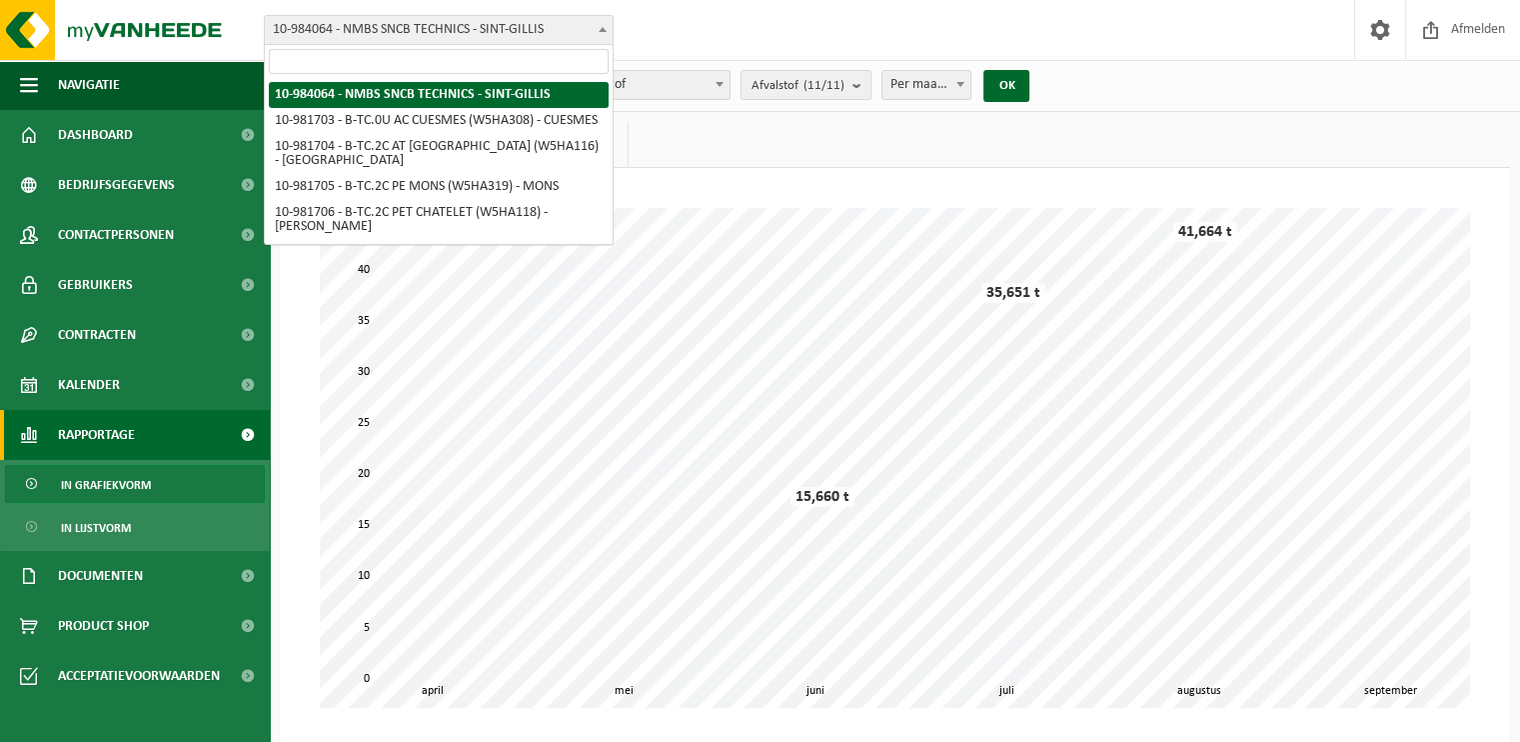
click at [600, 28] on b at bounding box center [603, 29] width 8 height 5
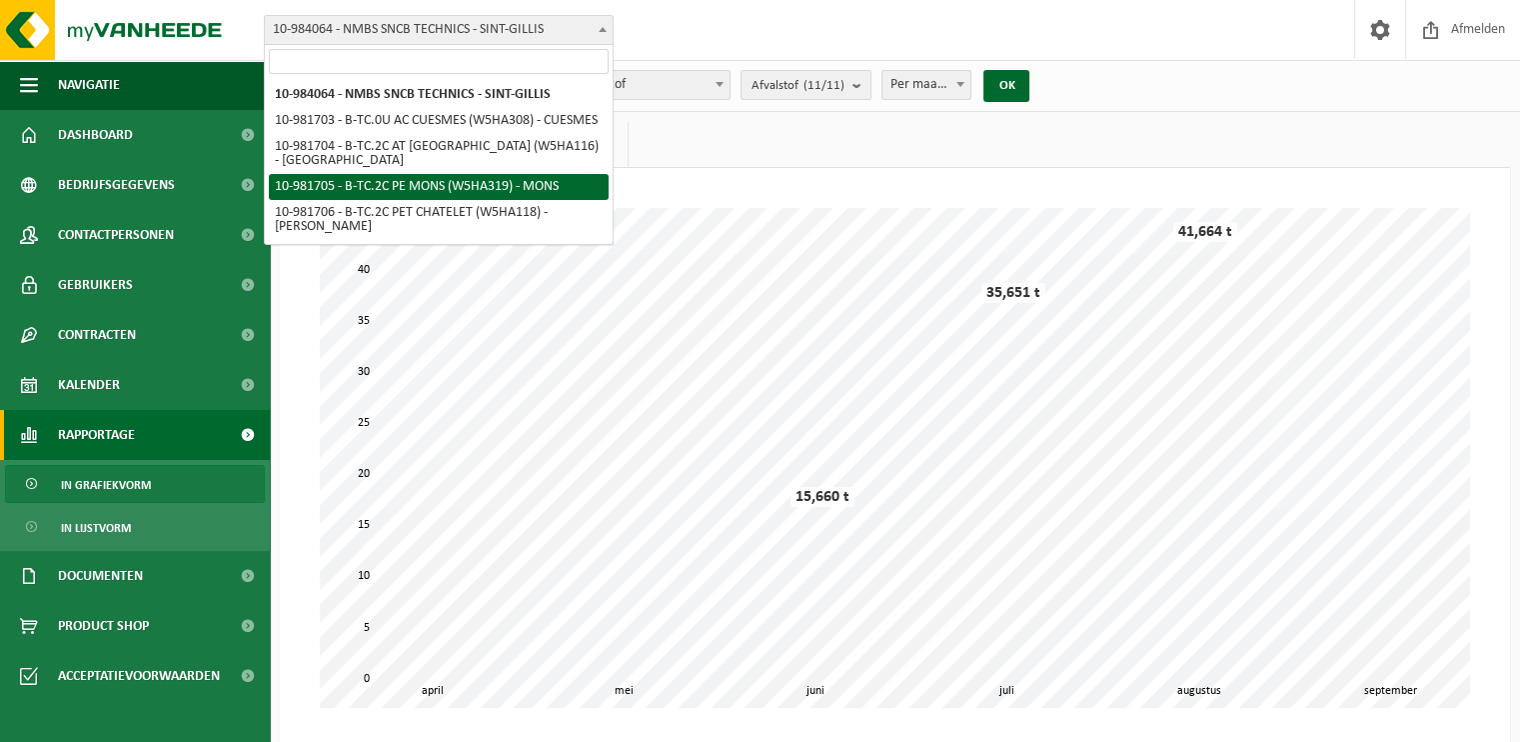
select select "162141"
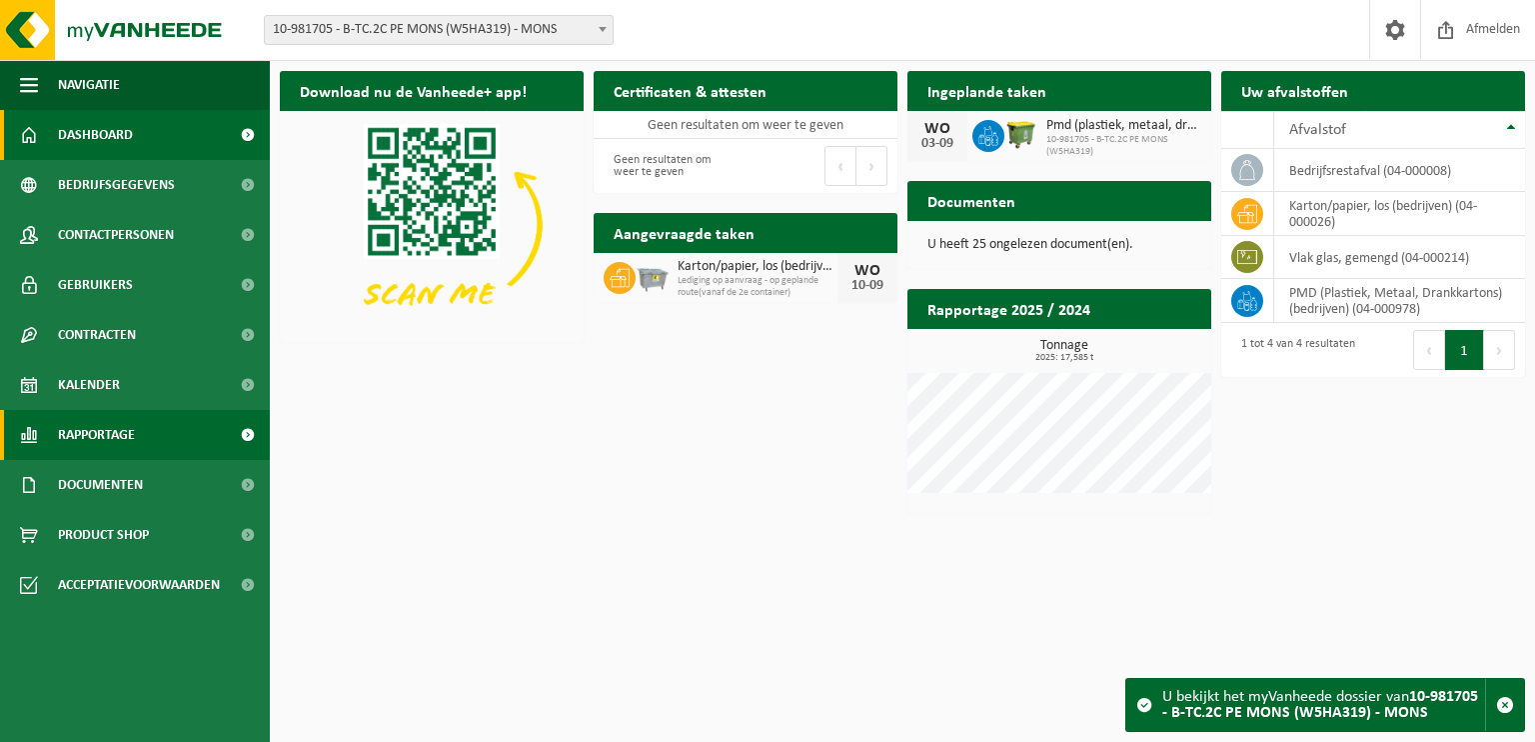
click at [148, 441] on link "Rapportage" at bounding box center [135, 435] width 270 height 50
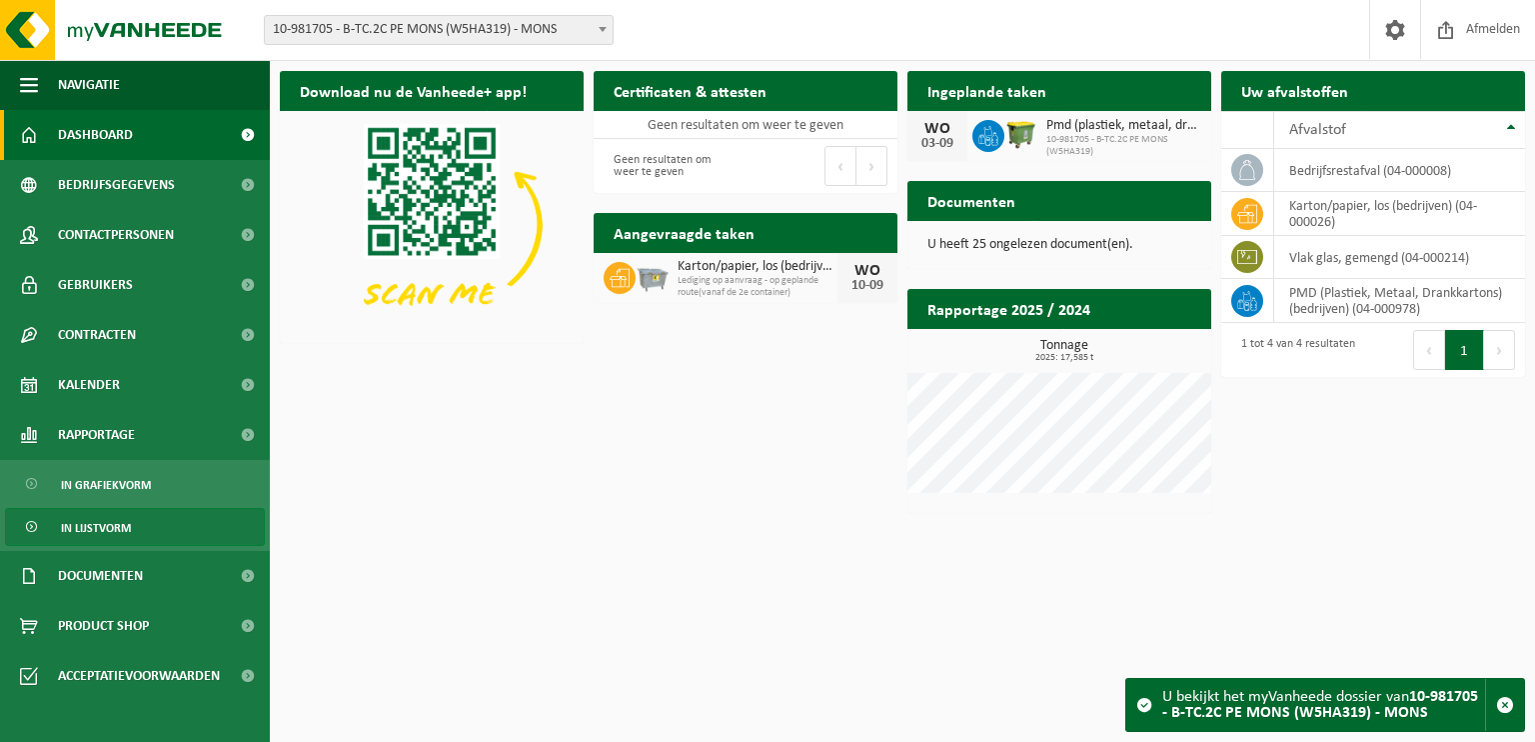
click at [116, 524] on span "In lijstvorm" at bounding box center [96, 528] width 70 height 38
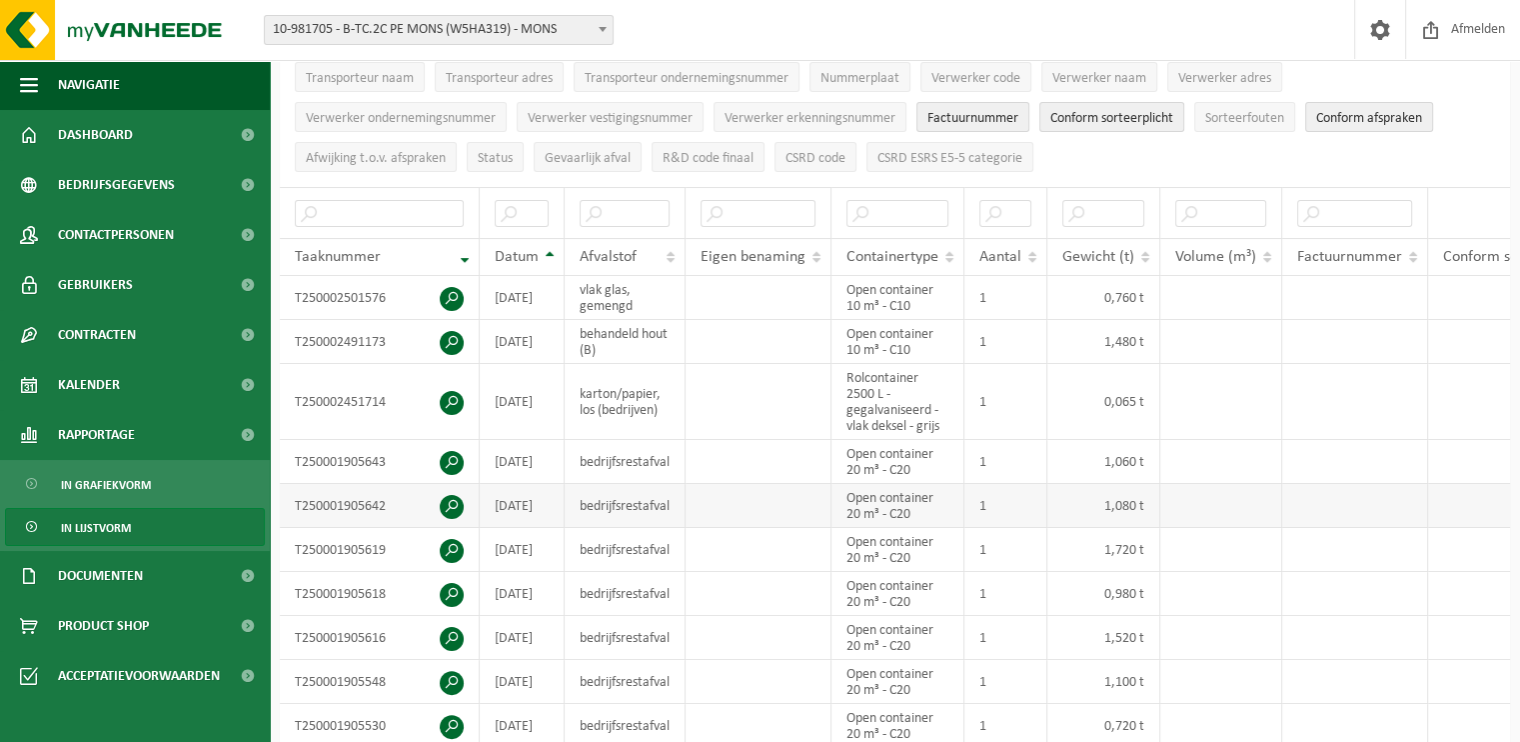
scroll to position [100, 0]
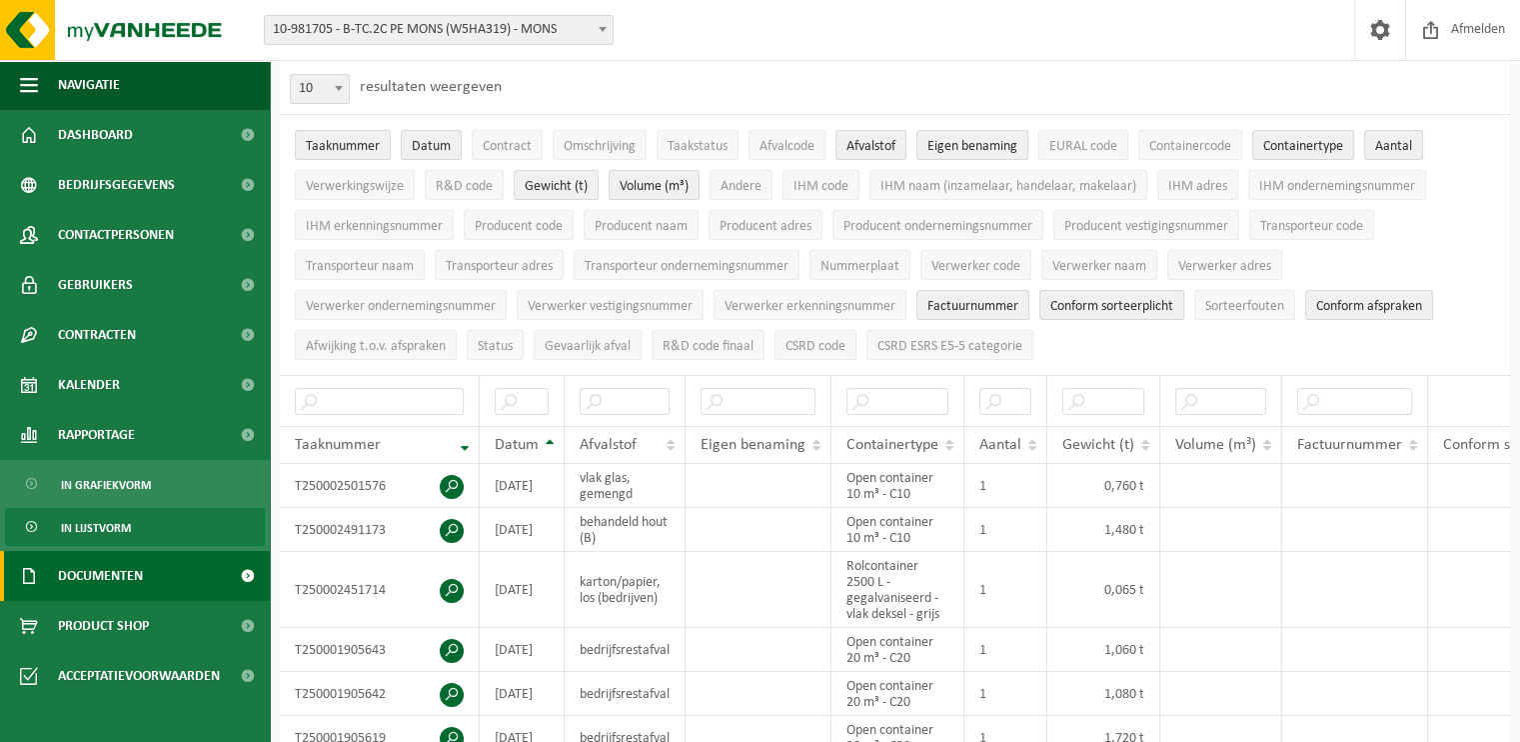
click at [156, 576] on link "Documenten" at bounding box center [135, 576] width 270 height 50
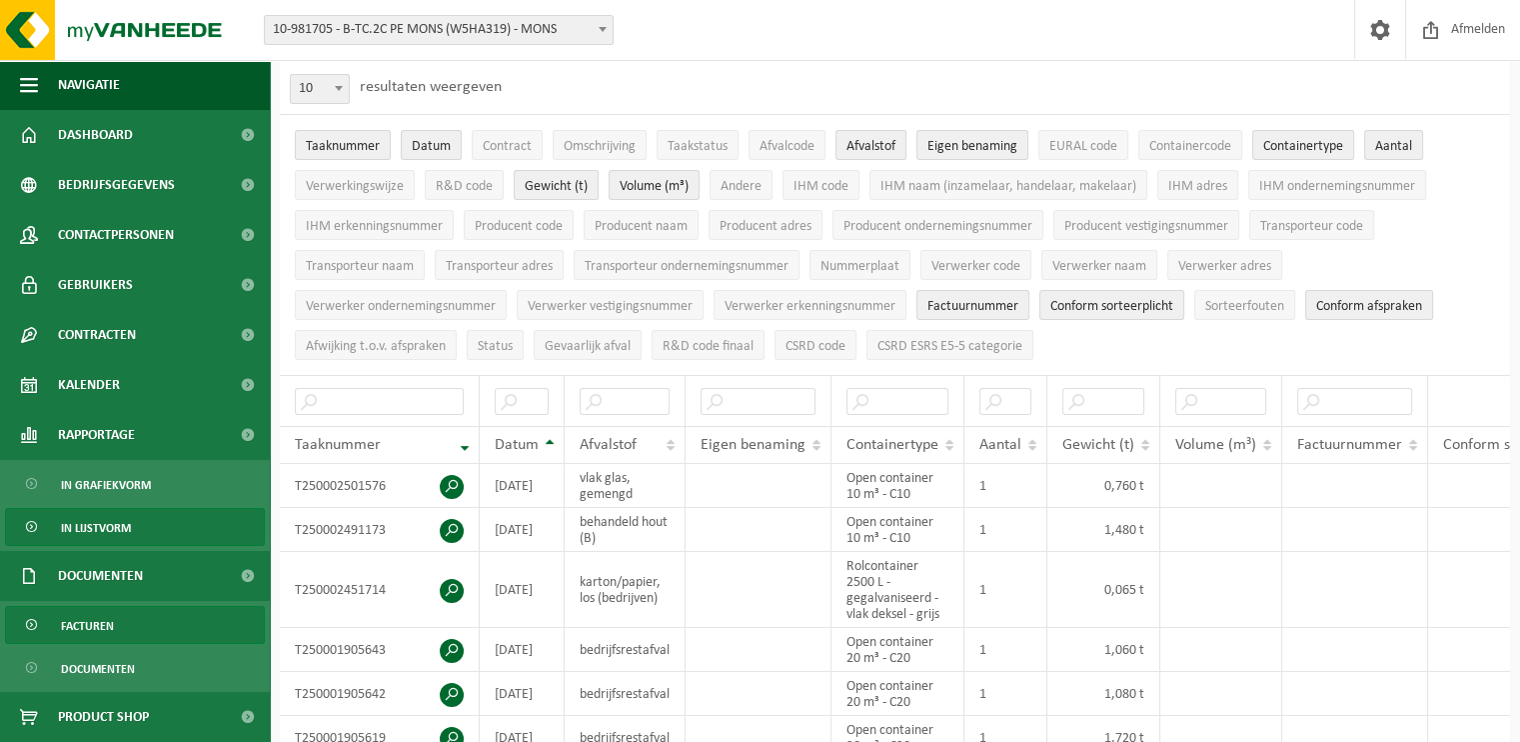
click at [145, 615] on link "Facturen" at bounding box center [135, 625] width 260 height 38
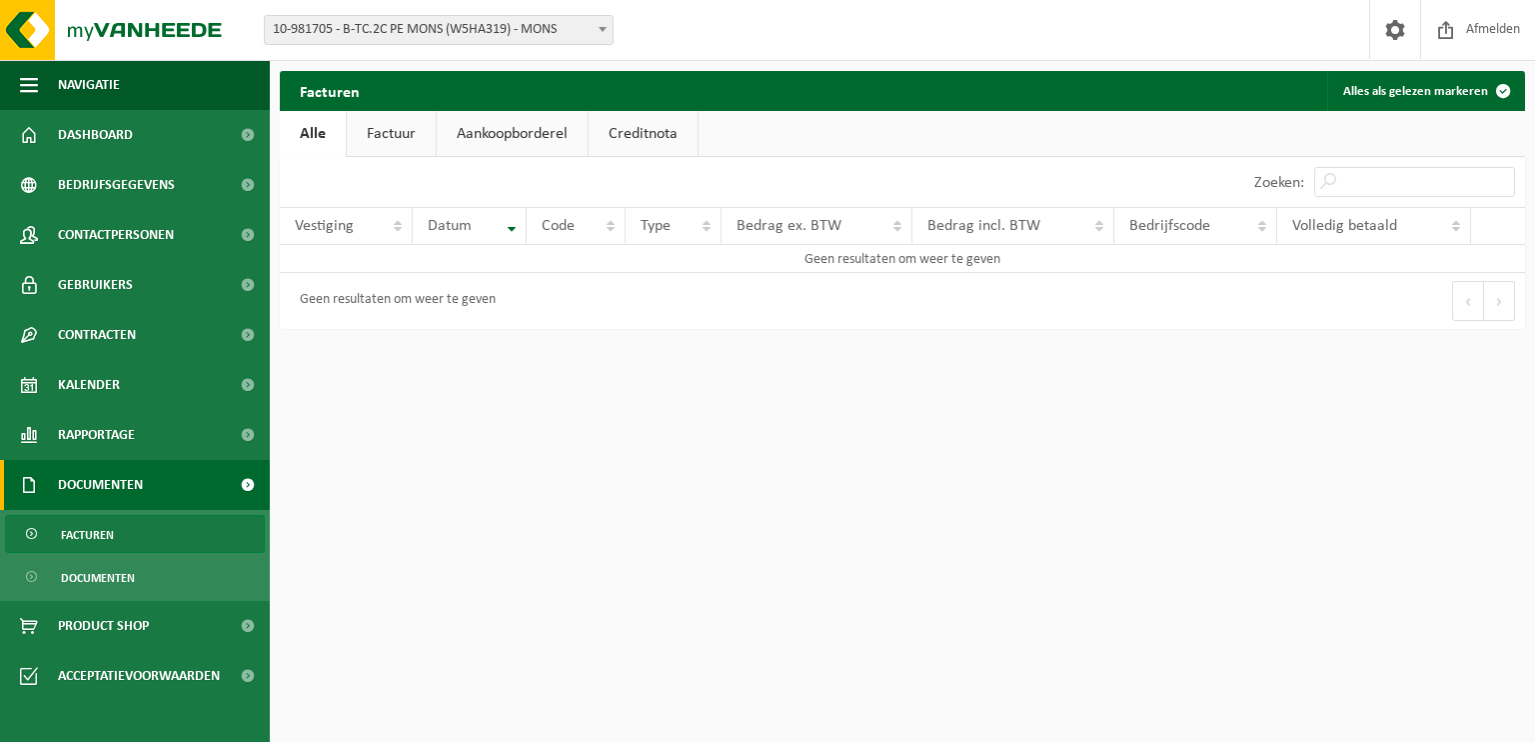
click at [396, 130] on link "Factuur" at bounding box center [391, 134] width 89 height 46
click at [561, 140] on link "Aankoopborderel" at bounding box center [514, 134] width 151 height 46
click at [647, 132] on link "Creditnota" at bounding box center [652, 134] width 109 height 46
click at [310, 139] on link "Alle" at bounding box center [312, 134] width 65 height 46
click at [120, 580] on span "Documenten" at bounding box center [98, 578] width 74 height 38
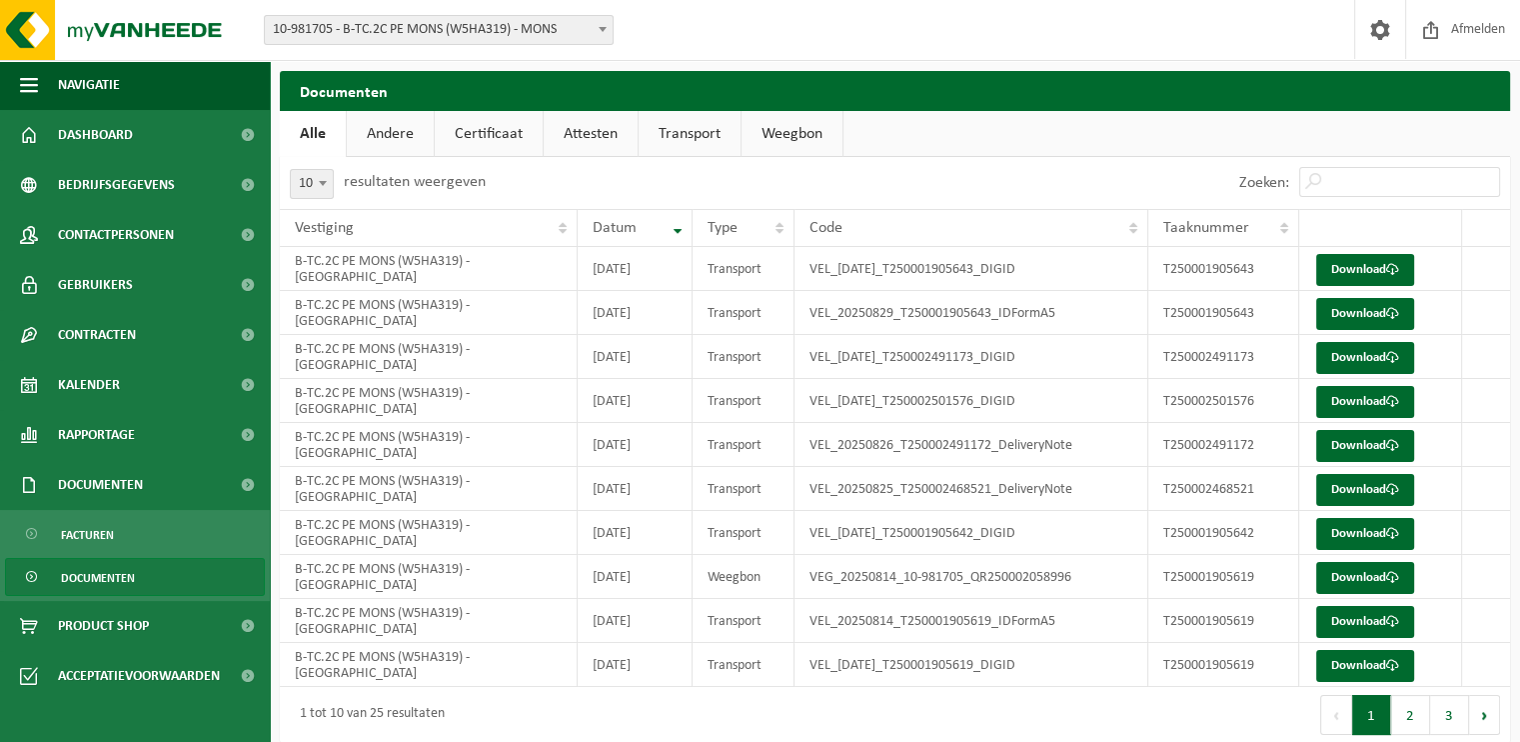
click at [689, 132] on link "Transport" at bounding box center [690, 134] width 102 height 46
click at [1355, 267] on link "Download" at bounding box center [1365, 270] width 98 height 32
drag, startPoint x: 586, startPoint y: 135, endPoint x: 596, endPoint y: 132, distance: 10.4
click at [587, 134] on link "Attesten" at bounding box center [590, 134] width 94 height 46
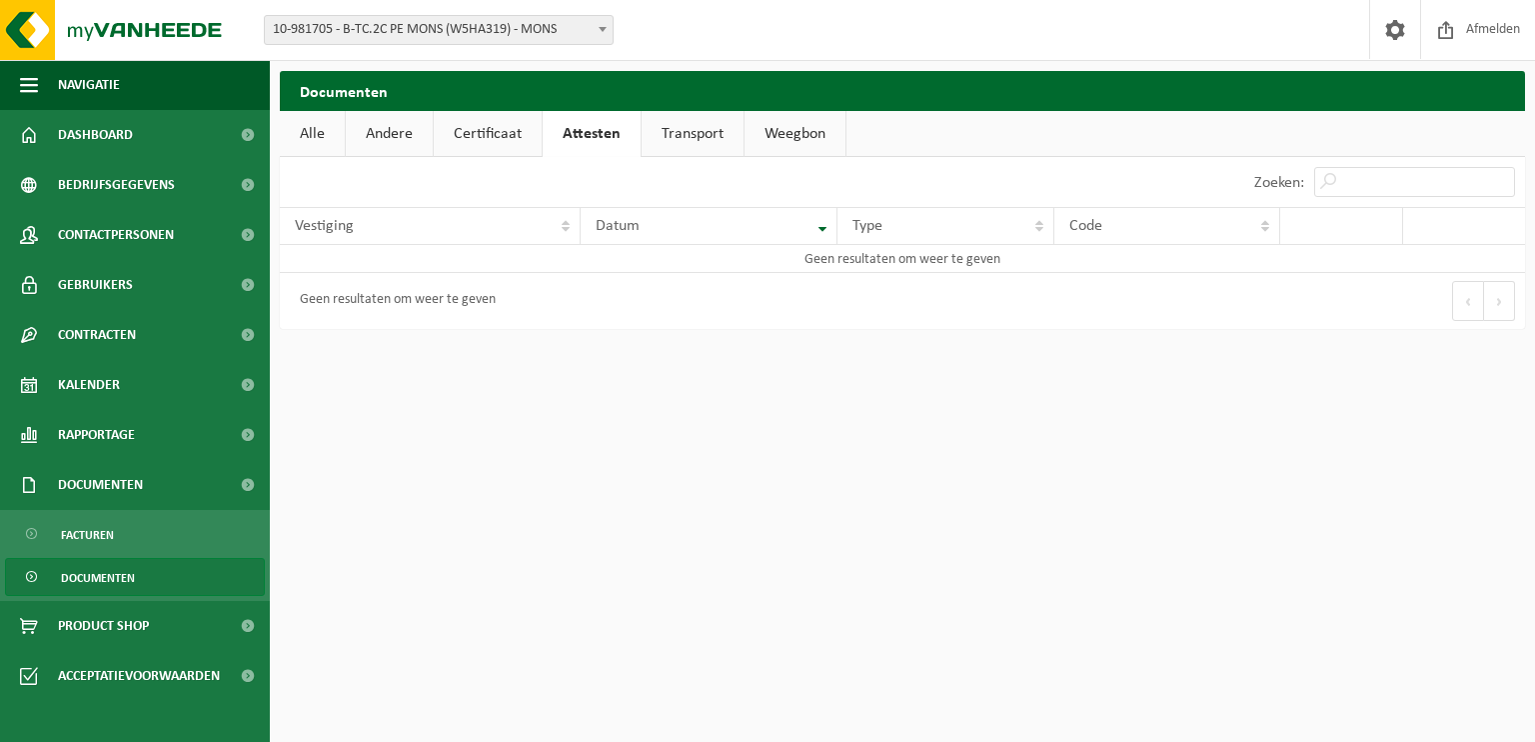
click at [799, 137] on link "Weegbon" at bounding box center [795, 134] width 101 height 46
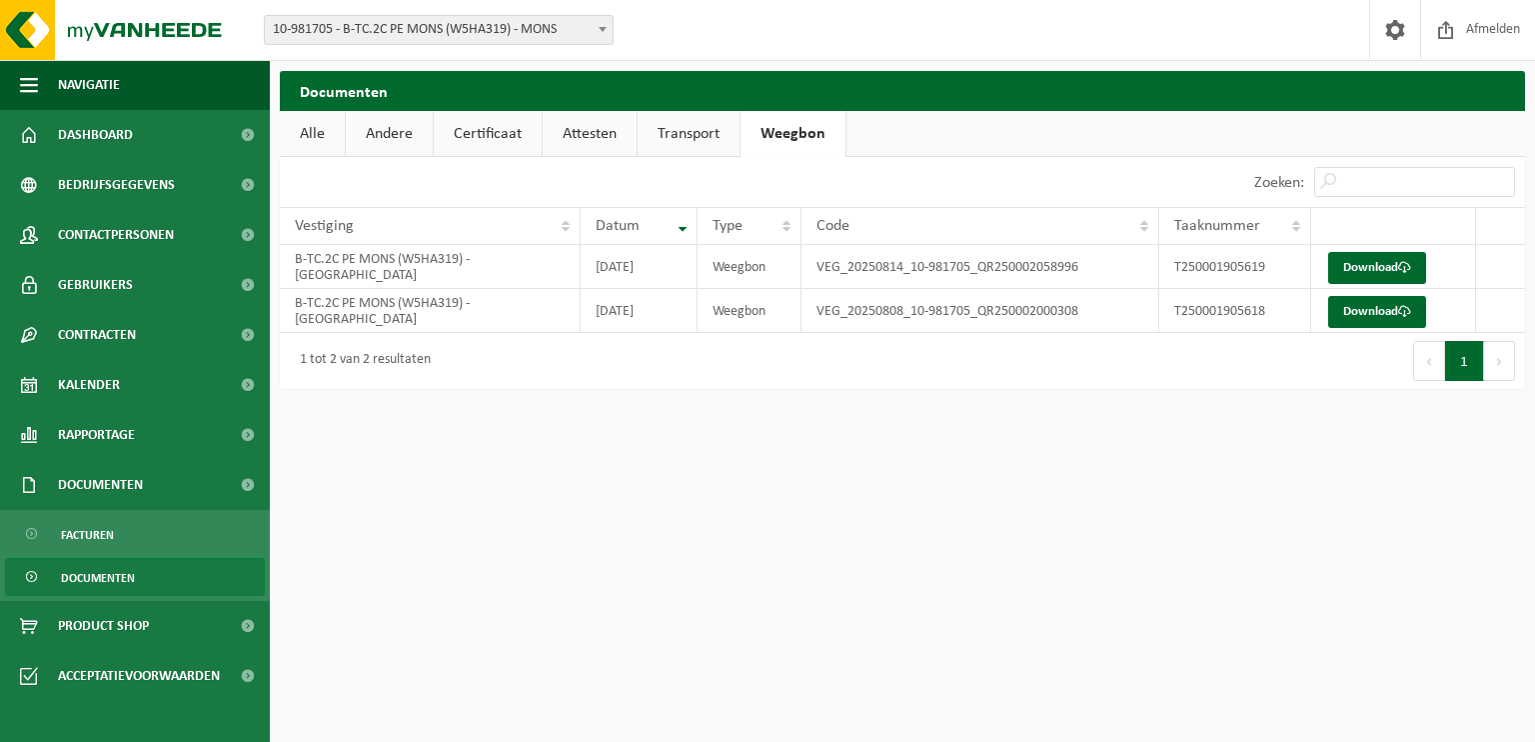
click at [297, 135] on link "Alle" at bounding box center [312, 134] width 65 height 46
